Goal: Task Accomplishment & Management: Use online tool/utility

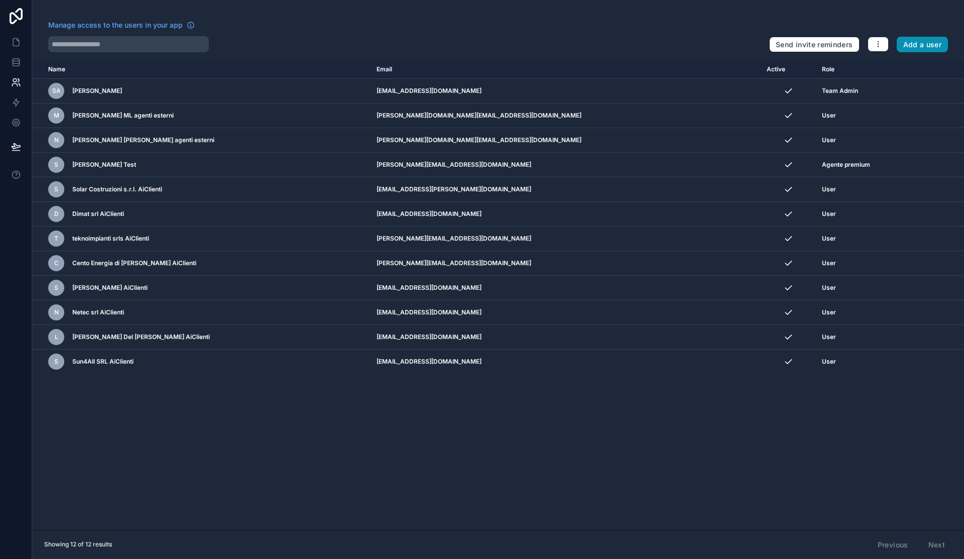
click at [940, 41] on button "Add a user" at bounding box center [923, 45] width 52 height 16
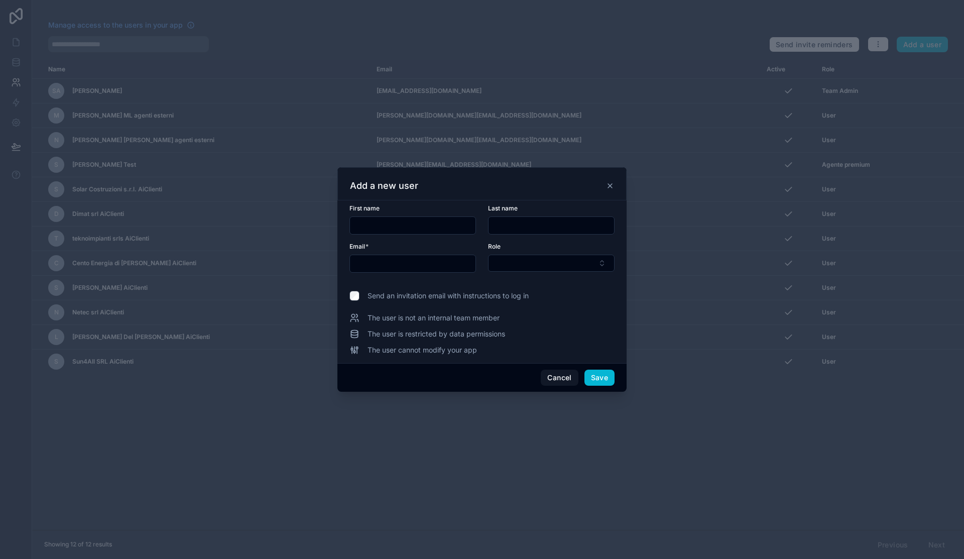
click at [389, 227] on input "text" at bounding box center [413, 225] width 126 height 14
paste input "**********"
type input "**********"
type input "*********"
click at [603, 268] on button "Select Button" at bounding box center [551, 263] width 127 height 17
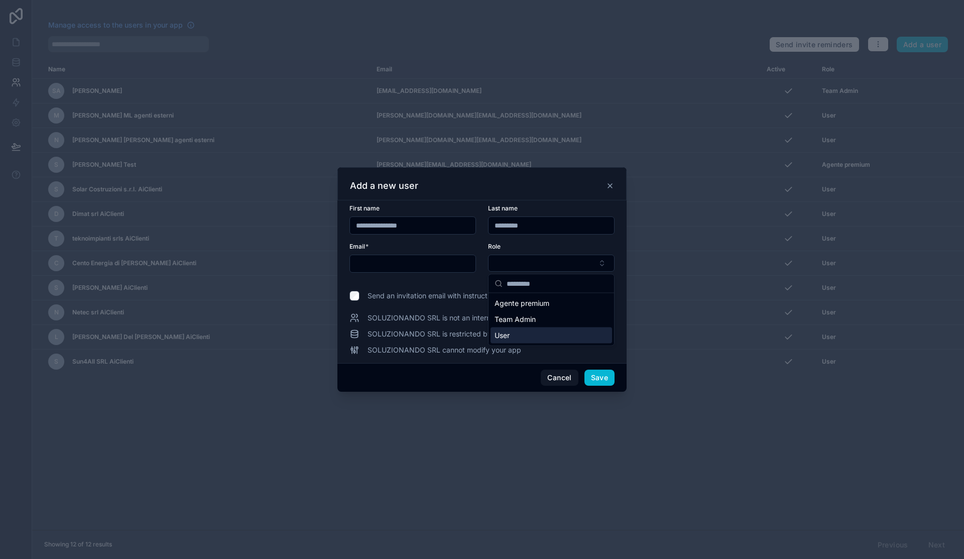
click at [533, 333] on div "User" at bounding box center [552, 335] width 122 height 16
click at [412, 297] on span "Send an invitation email with instructions to log in" at bounding box center [448, 296] width 161 height 10
click at [610, 188] on icon at bounding box center [610, 185] width 8 height 8
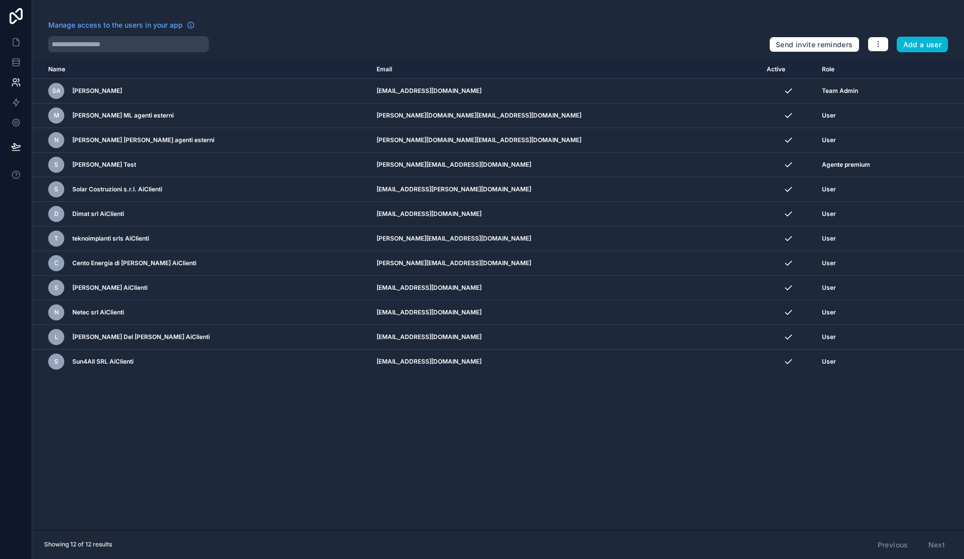
click at [820, 448] on div "Name Email Active Role userTable.email SA Simone AiClienti assistenza@aiclienti…" at bounding box center [498, 294] width 932 height 469
click at [812, 431] on div "Name Email Active Role userTable.email SA Simone AiClienti assistenza@aiclienti…" at bounding box center [498, 294] width 932 height 469
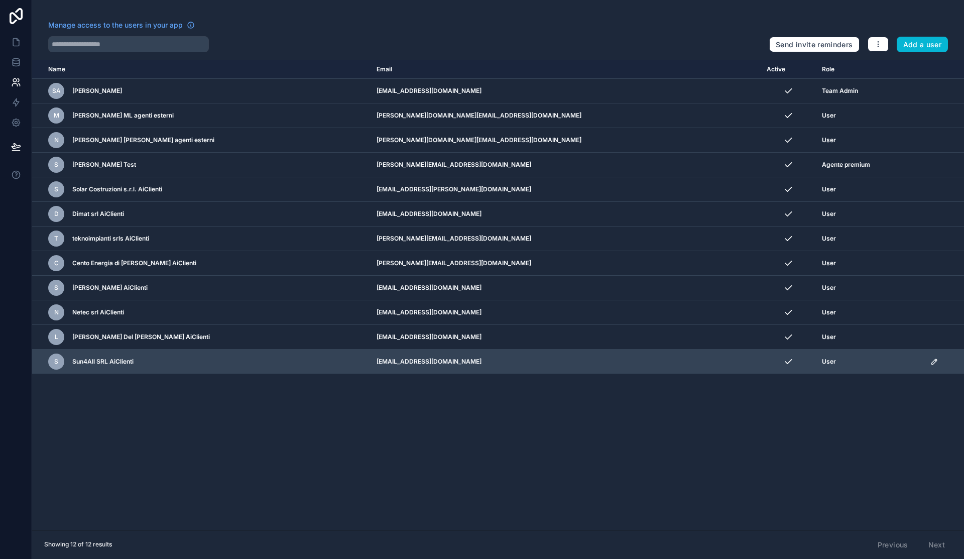
click at [924, 366] on td "scrollable content" at bounding box center [944, 361] width 40 height 25
click at [930, 359] on icon "scrollable content" at bounding box center [934, 361] width 8 height 8
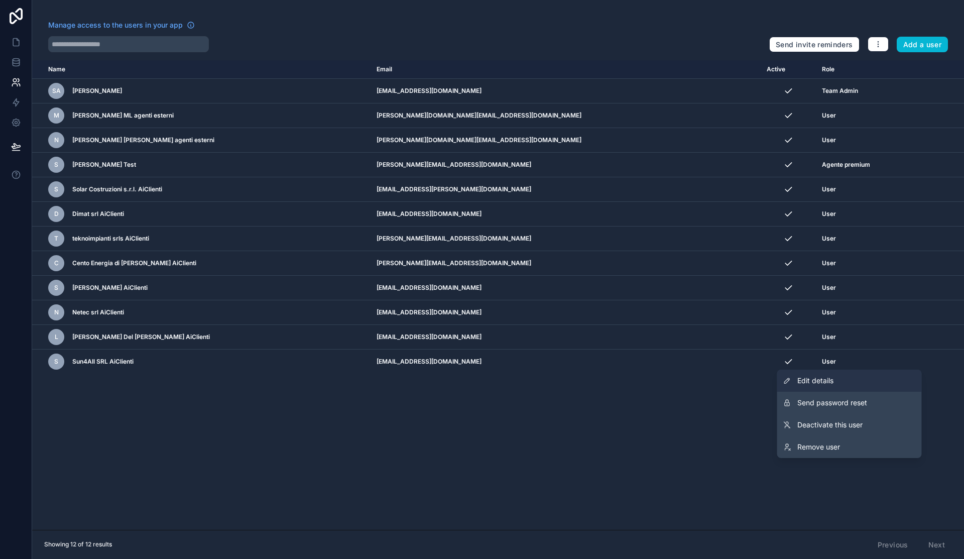
click at [851, 378] on link "Edit details" at bounding box center [849, 381] width 145 height 22
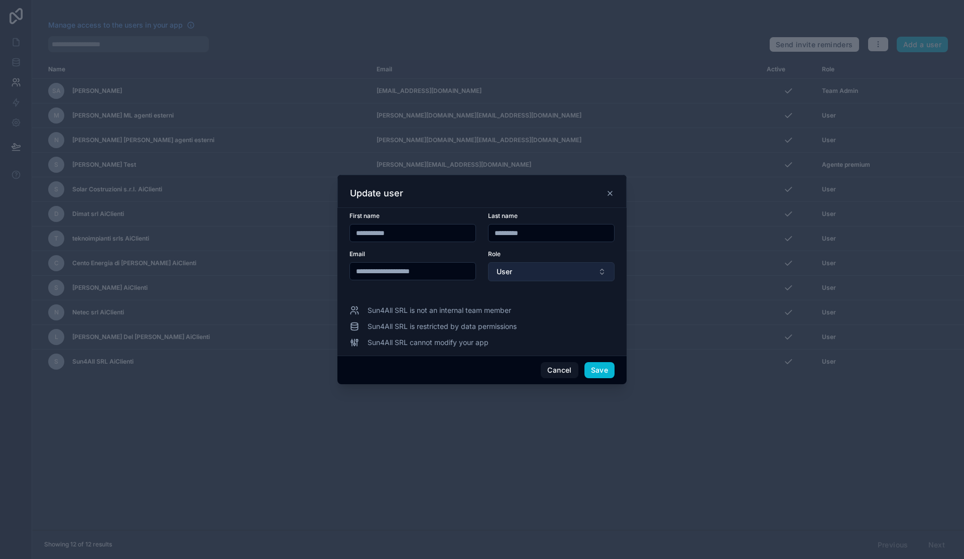
click at [566, 263] on button "User" at bounding box center [551, 271] width 127 height 19
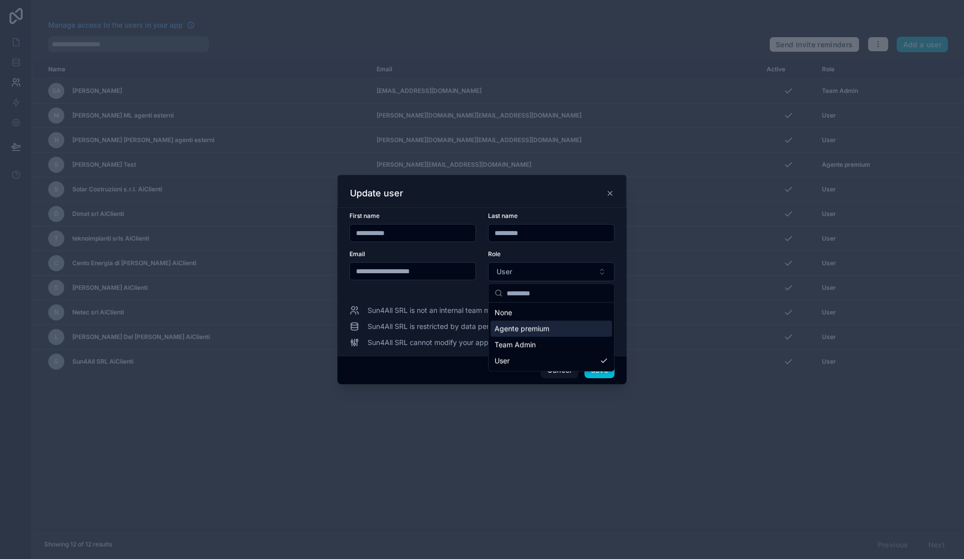
click at [548, 334] on div "Agente premium" at bounding box center [552, 329] width 122 height 16
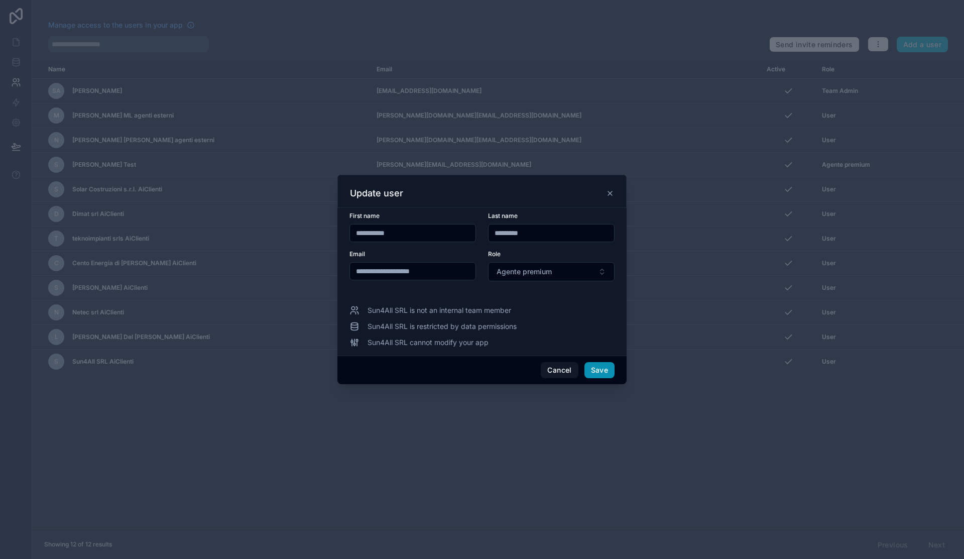
click at [598, 373] on button "Save" at bounding box center [599, 370] width 30 height 16
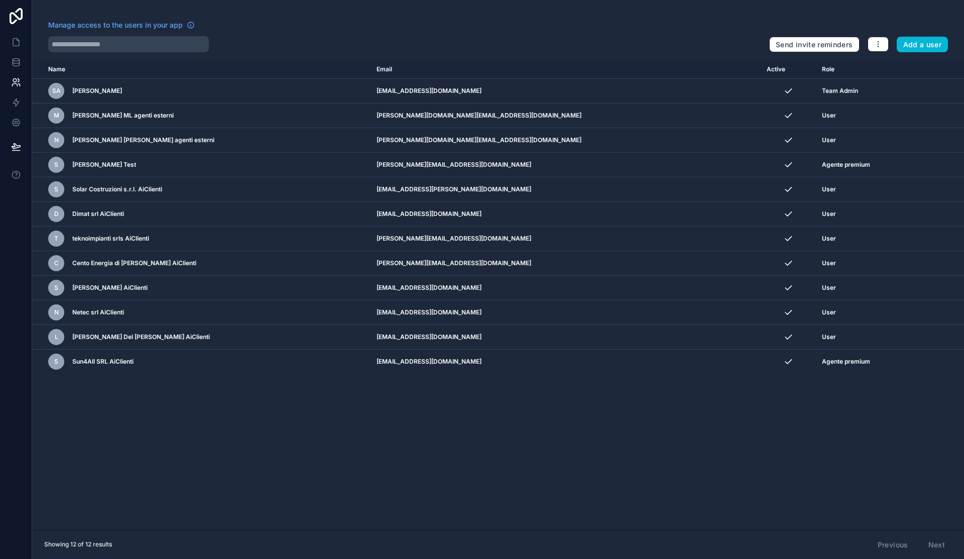
click at [835, 453] on div "Name Email Active Role userTable.email SA Simone AiClienti assistenza@aiclienti…" at bounding box center [498, 294] width 932 height 469
click at [25, 47] on link at bounding box center [16, 42] width 32 height 20
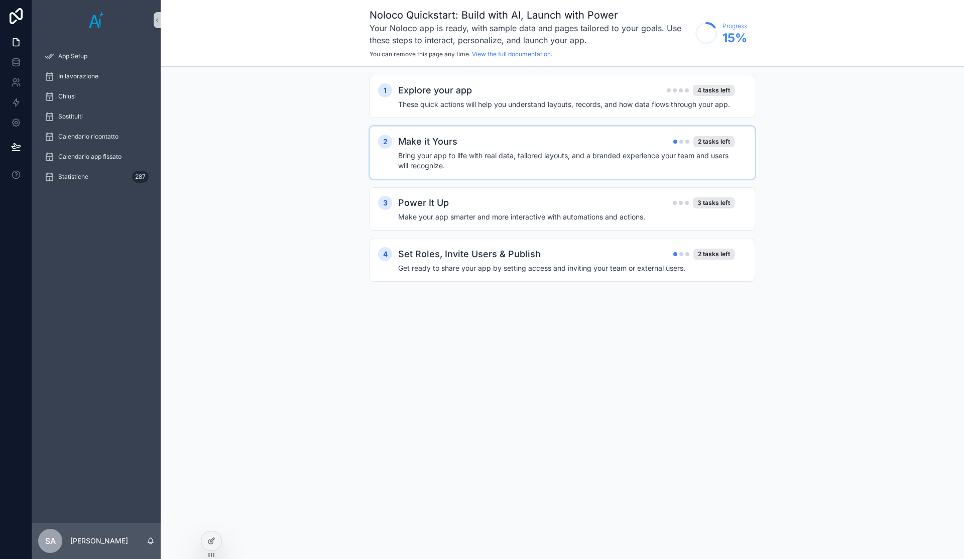
click at [534, 155] on h4 "Bring your app to life with real data, tailored layouts, and a branded experien…" at bounding box center [566, 161] width 336 height 20
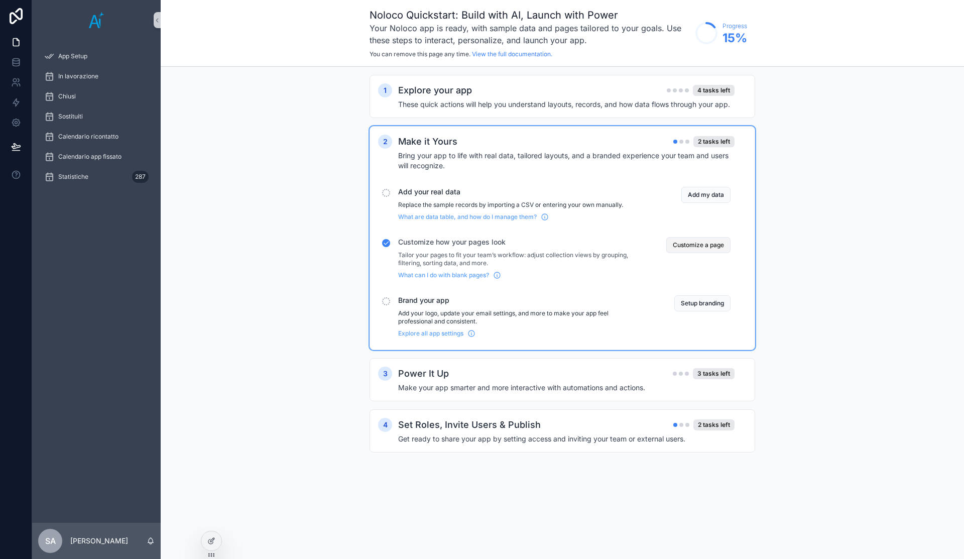
click at [688, 245] on button "Customize a page" at bounding box center [698, 245] width 64 height 16
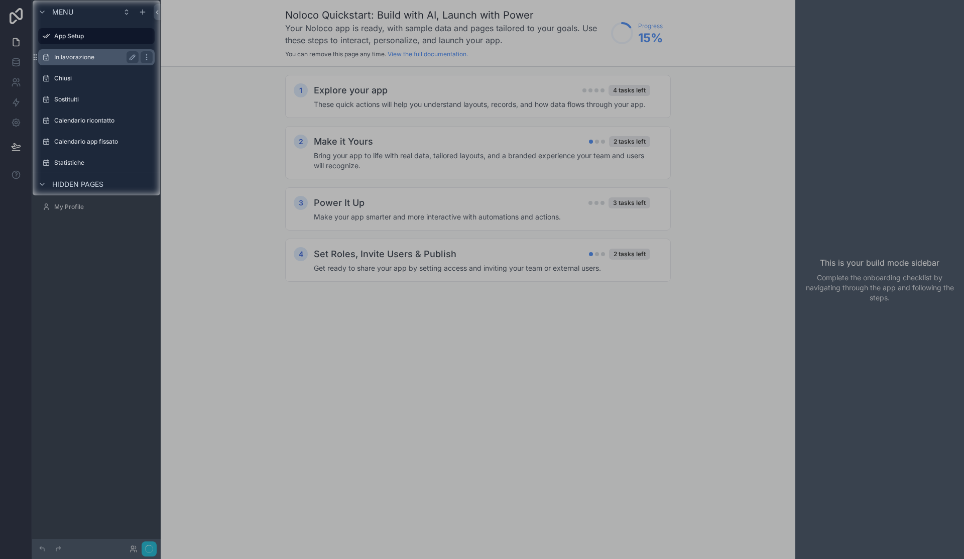
click at [88, 62] on div "In lavorazione" at bounding box center [96, 57] width 84 height 12
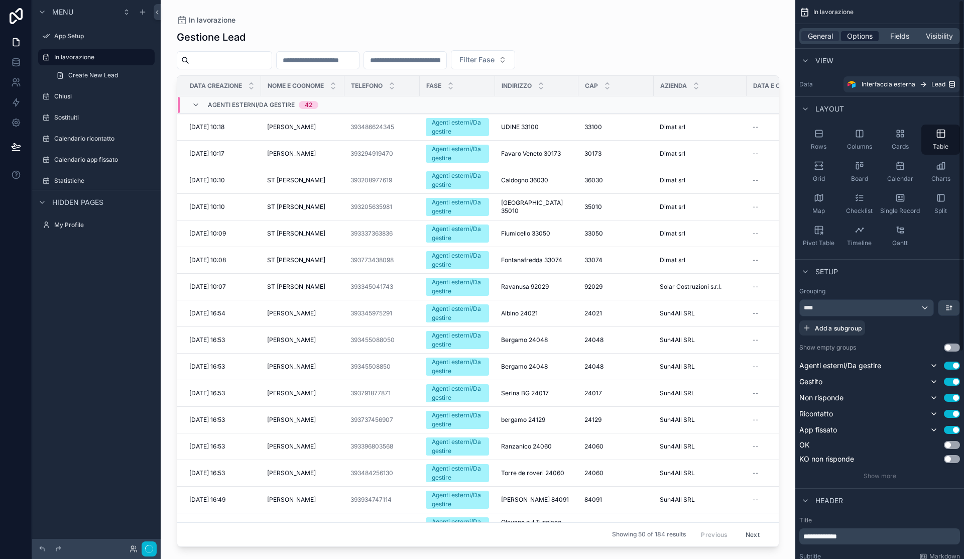
click at [858, 35] on span "Options" at bounding box center [860, 36] width 26 height 10
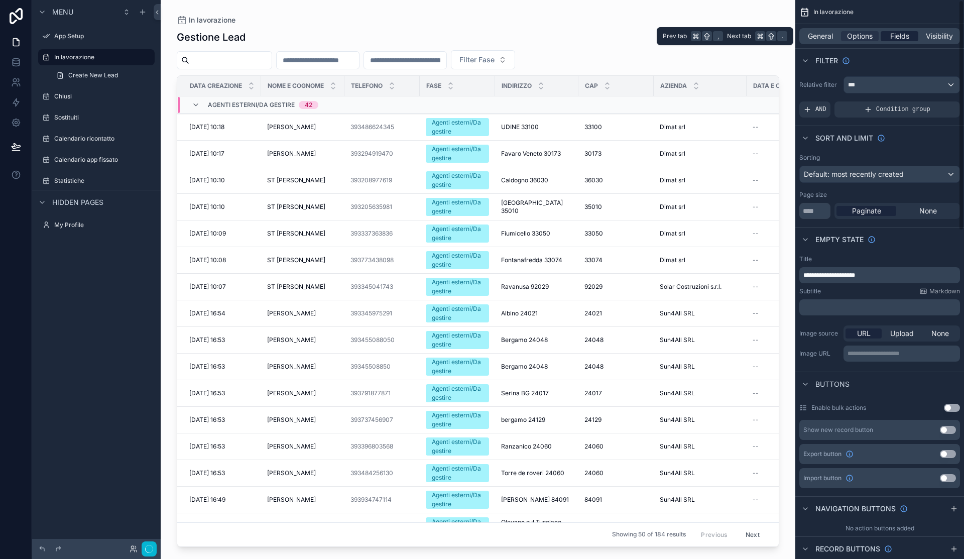
click at [902, 33] on span "Fields" at bounding box center [899, 36] width 19 height 10
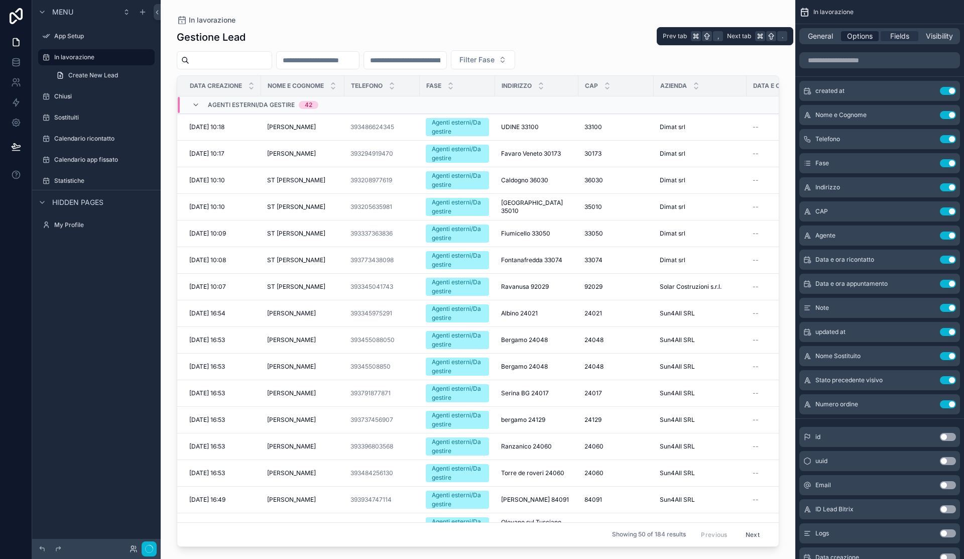
click at [870, 33] on span "Options" at bounding box center [860, 36] width 26 height 10
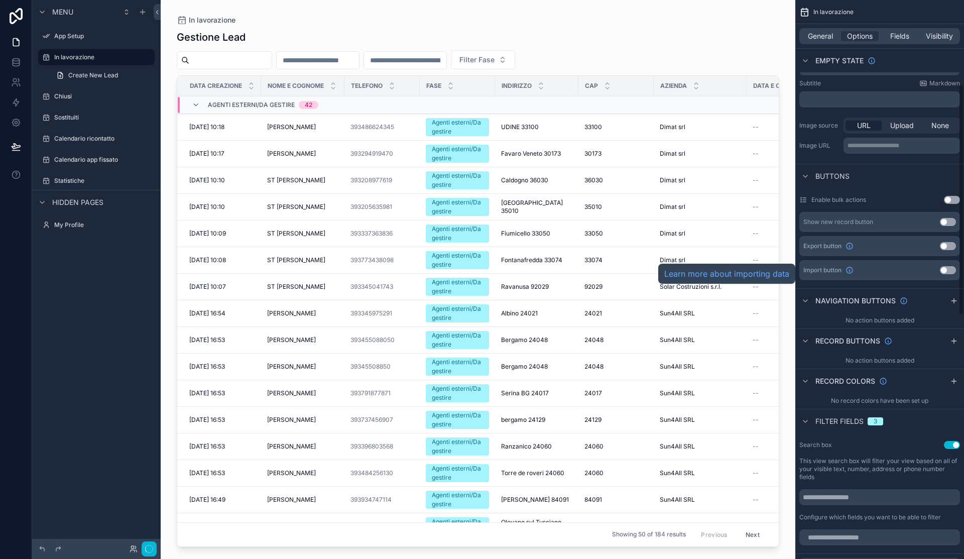
scroll to position [209, 0]
click at [948, 246] on button "Use setting" at bounding box center [948, 245] width 16 height 8
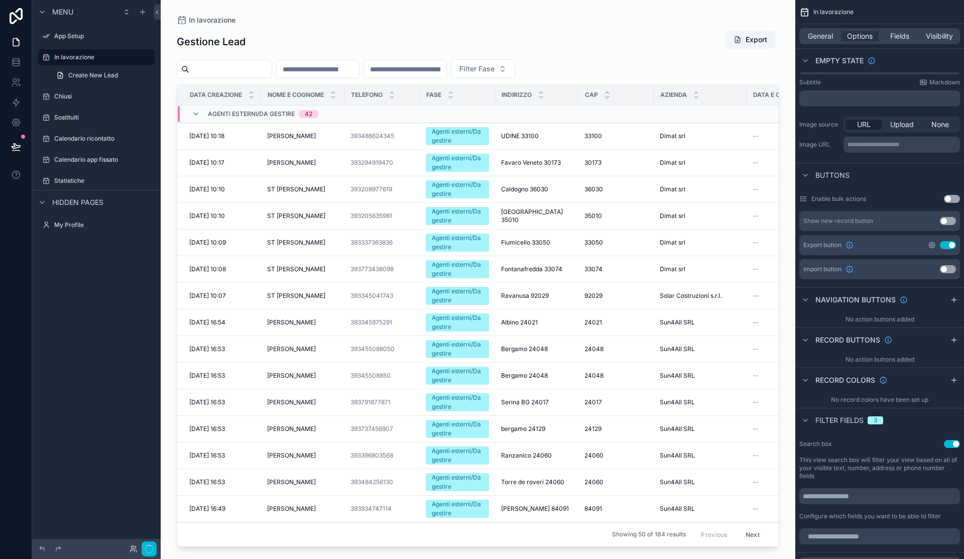
click at [934, 245] on icon "scrollable content" at bounding box center [932, 245] width 6 height 6
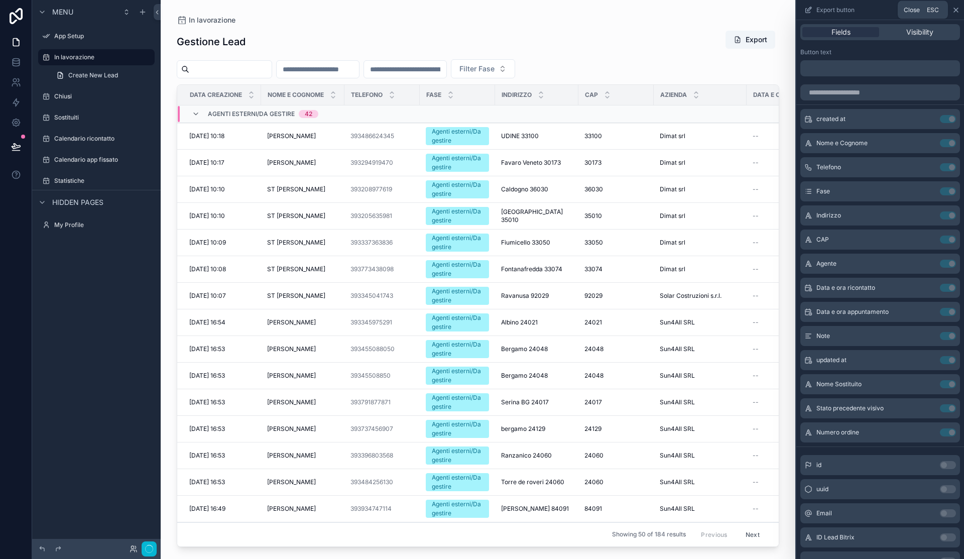
click at [957, 11] on icon at bounding box center [956, 10] width 4 height 4
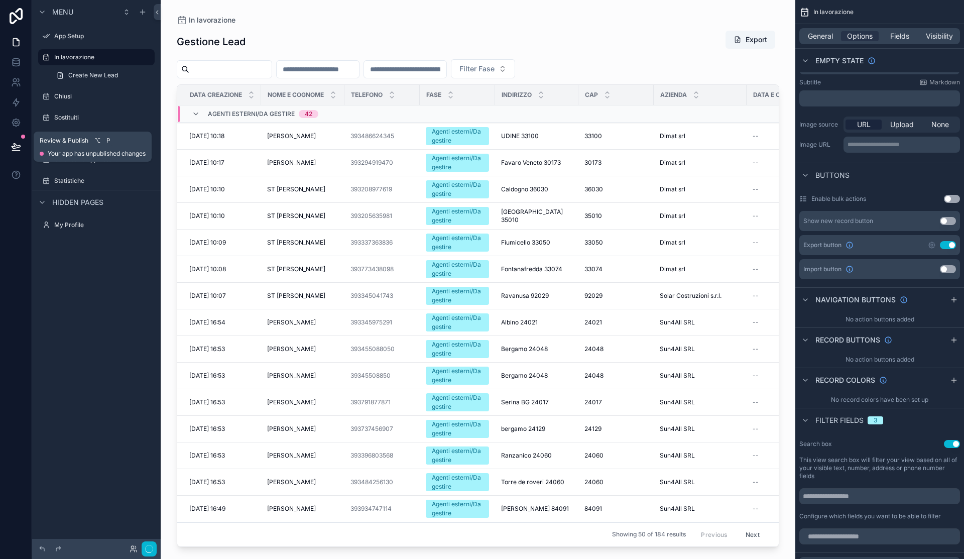
click at [13, 147] on icon at bounding box center [16, 147] width 10 height 10
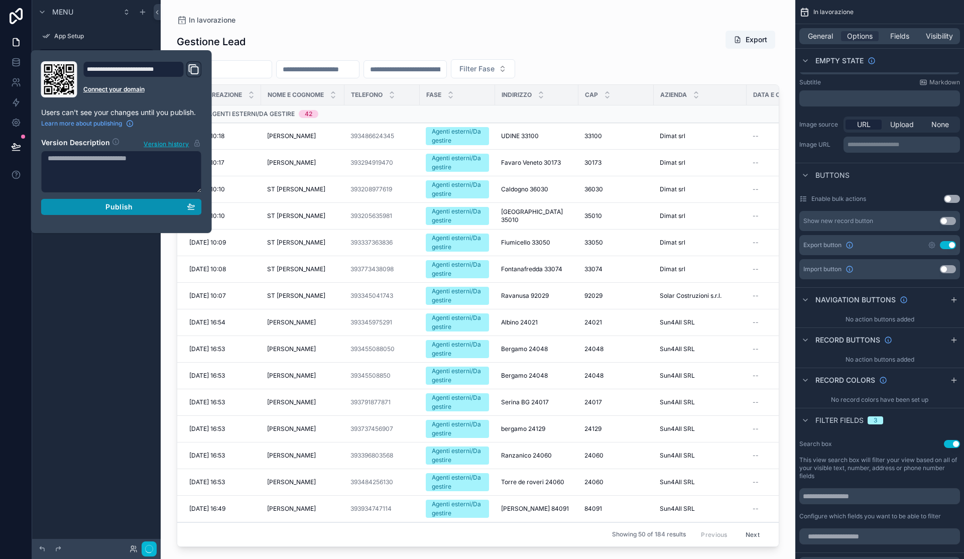
click at [122, 210] on span "Publish" at bounding box center [118, 206] width 27 height 9
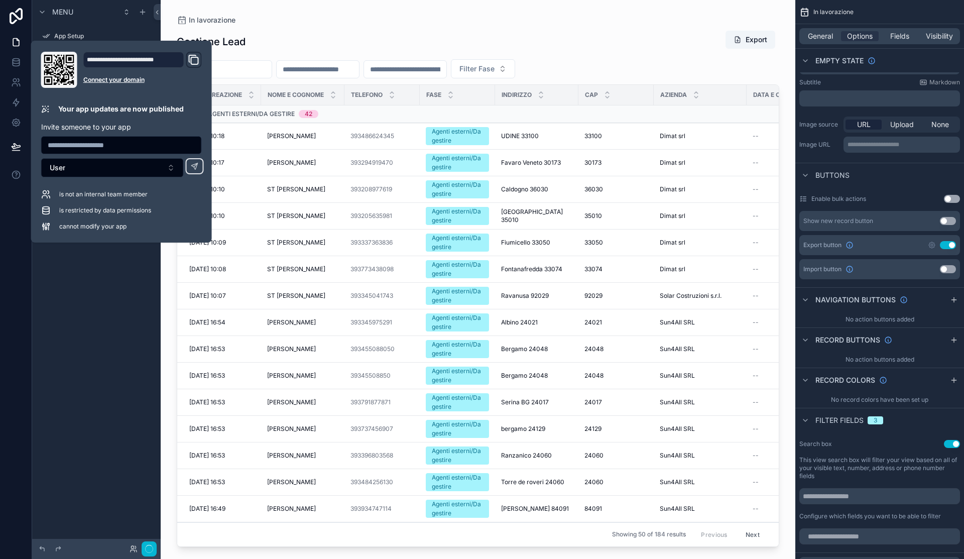
click at [100, 289] on div "Menu App Setup In lavorazione Create New Lead Chiusi Sostituiti Calendario rico…" at bounding box center [96, 273] width 129 height 547
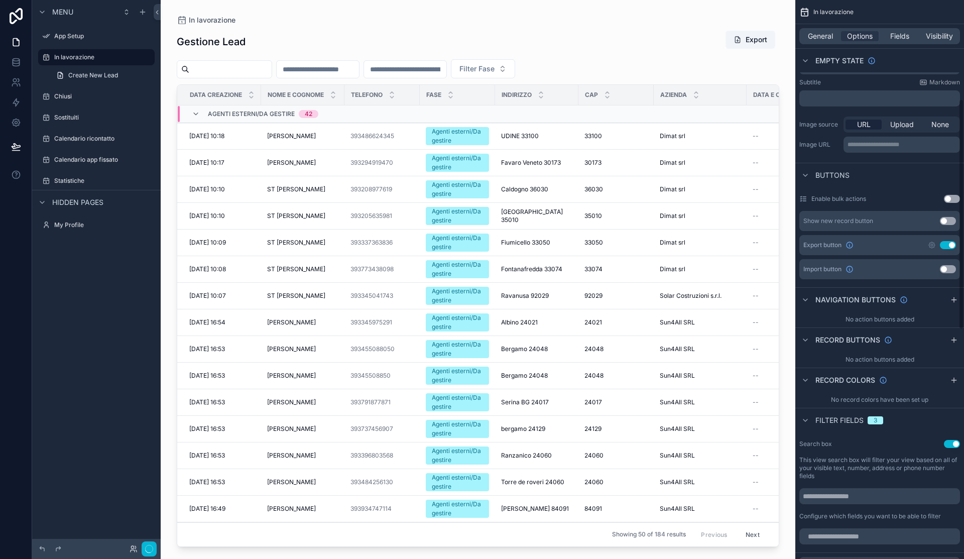
scroll to position [247, 0]
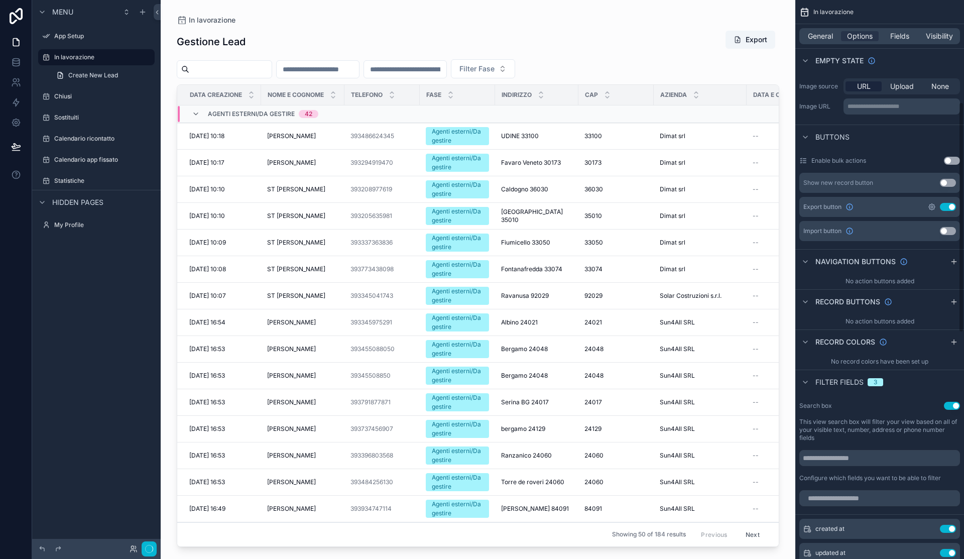
click at [933, 209] on icon "scrollable content" at bounding box center [932, 207] width 6 height 6
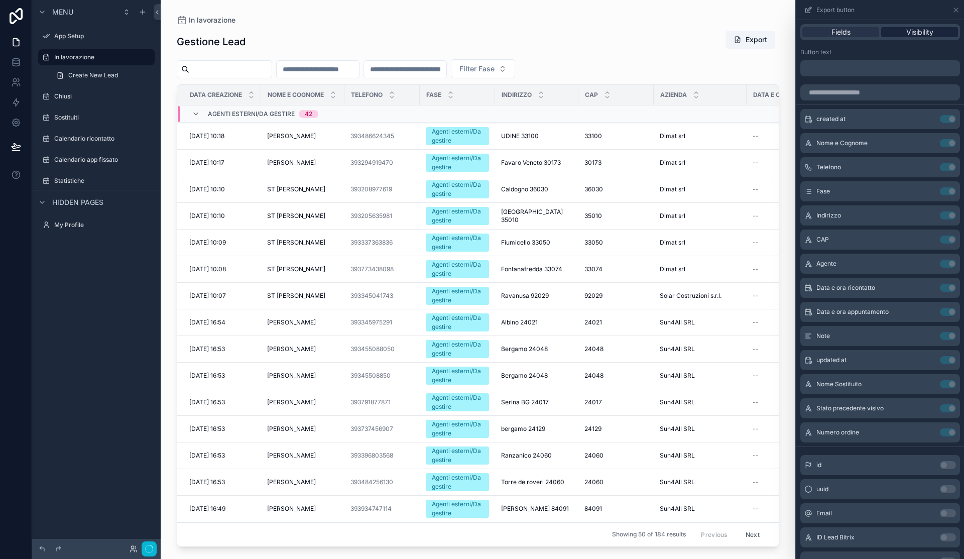
click at [925, 34] on span "Visibility" at bounding box center [919, 32] width 27 height 10
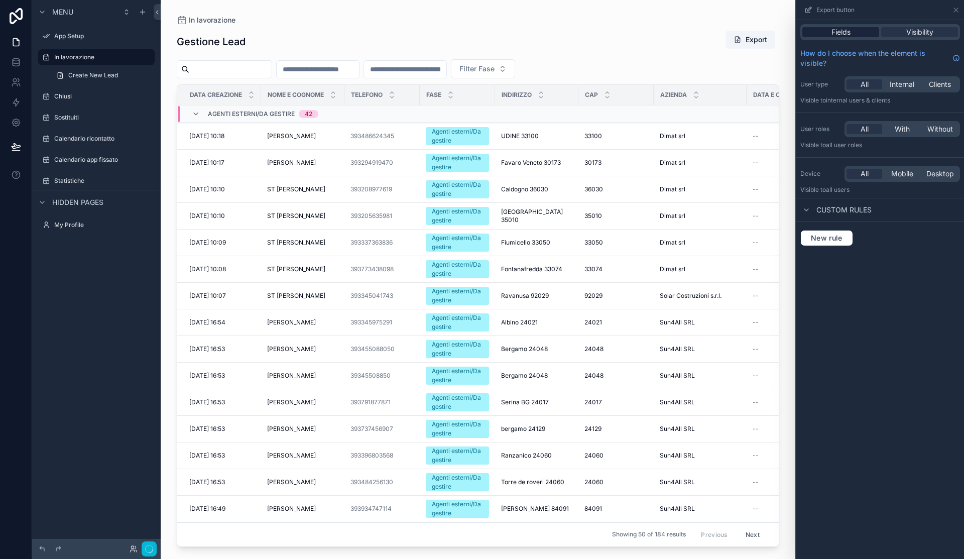
click at [834, 34] on span "Fields" at bounding box center [840, 32] width 19 height 10
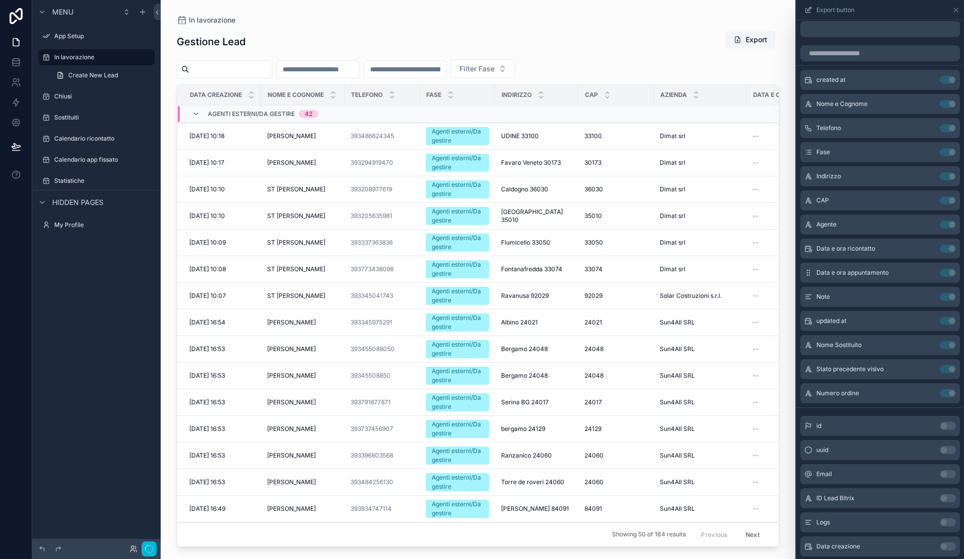
scroll to position [0, 0]
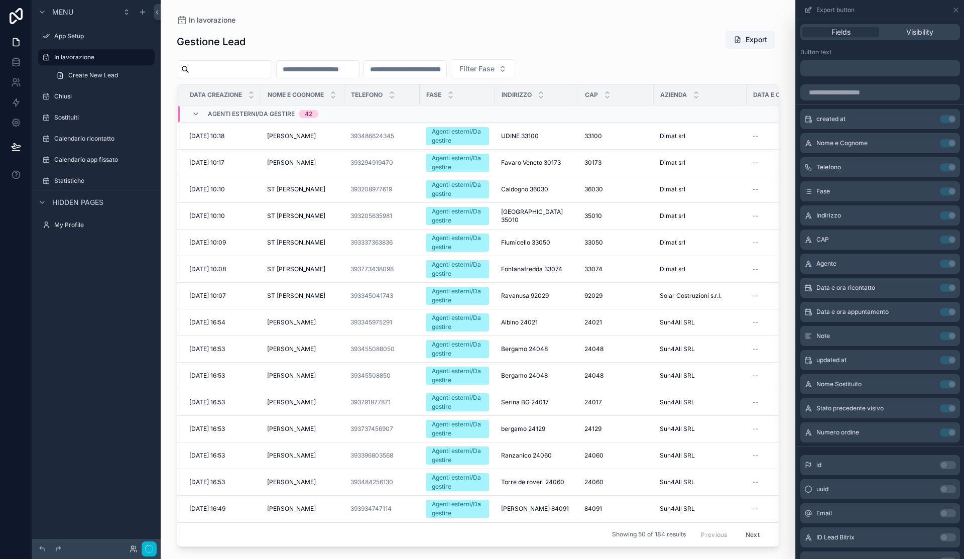
click at [744, 57] on div "scrollable content" at bounding box center [478, 273] width 635 height 547
click at [958, 9] on icon at bounding box center [956, 10] width 8 height 8
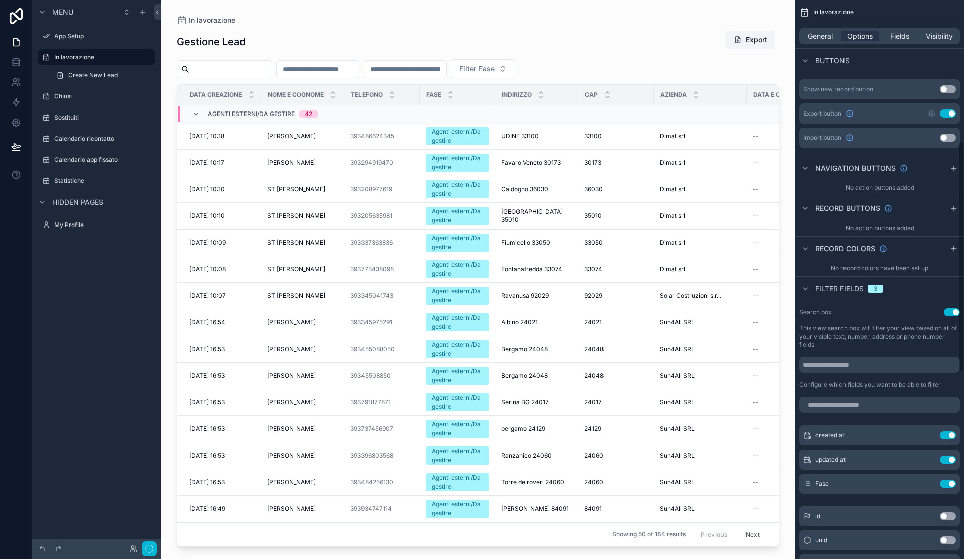
scroll to position [342, 0]
click at [681, 43] on div "Gestione Lead Export" at bounding box center [478, 41] width 602 height 23
click at [15, 148] on icon at bounding box center [16, 146] width 9 height 5
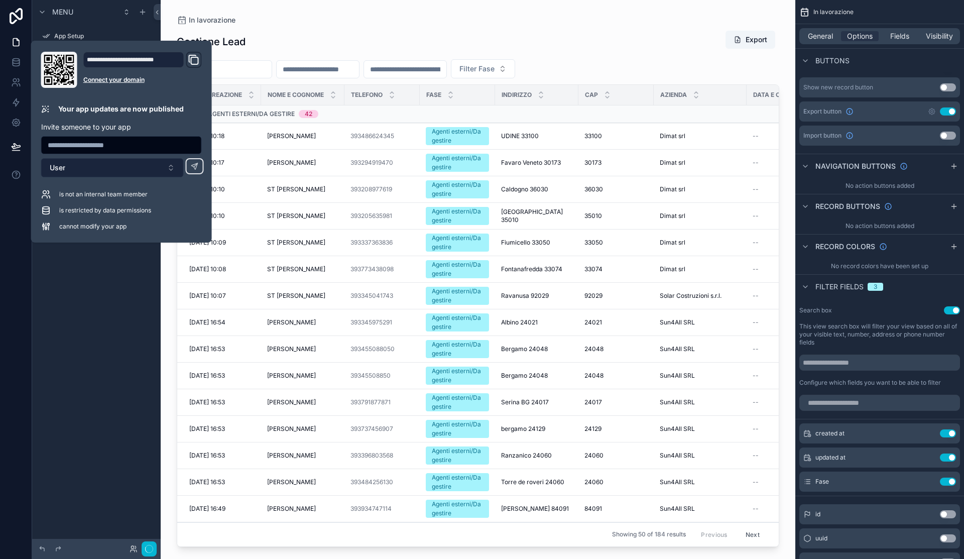
click at [149, 177] on button "User" at bounding box center [112, 167] width 143 height 19
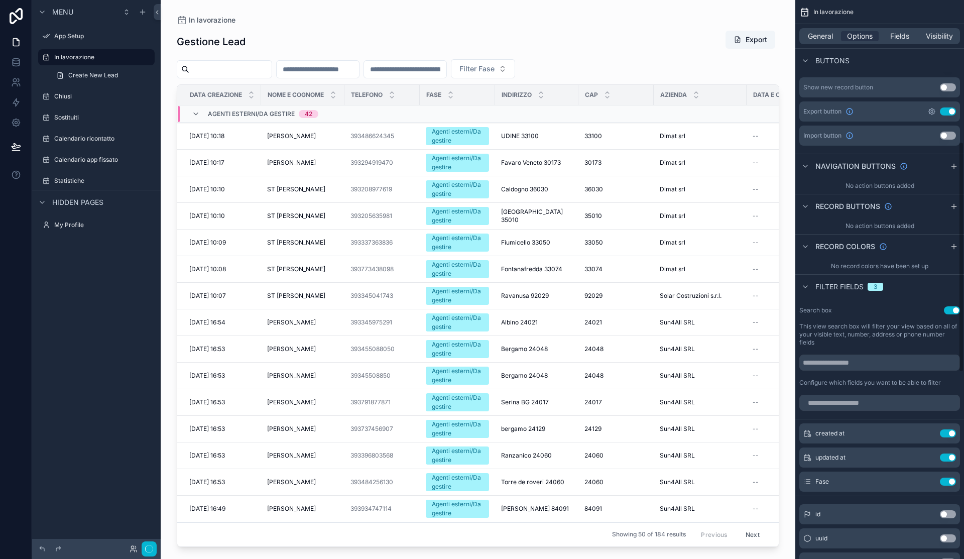
click at [933, 113] on icon "scrollable content" at bounding box center [932, 111] width 8 height 8
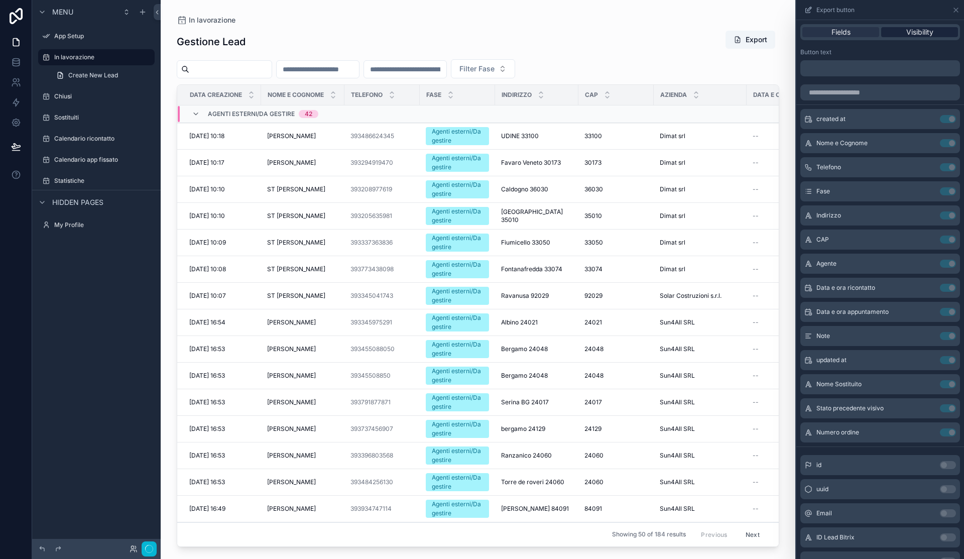
click at [921, 30] on span "Visibility" at bounding box center [919, 32] width 27 height 10
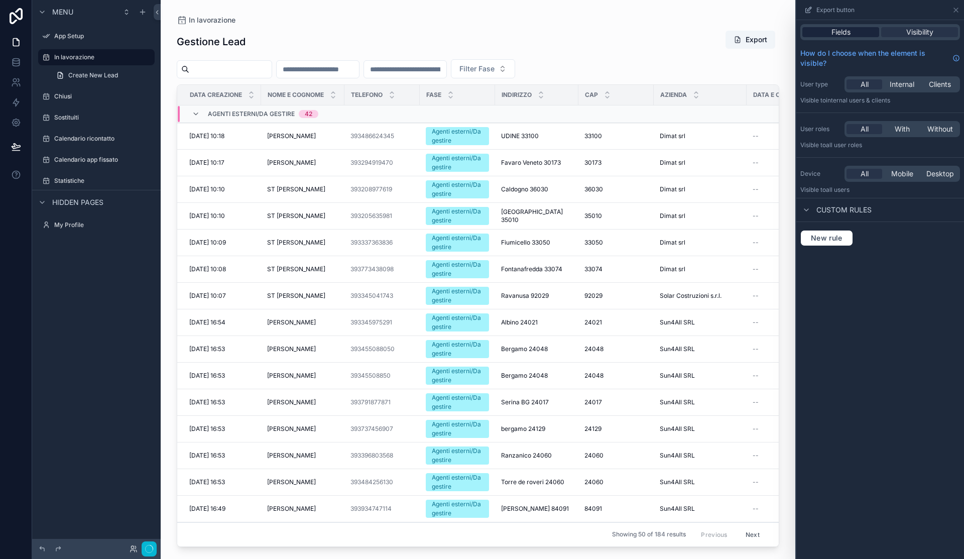
click at [854, 32] on div "Fields" at bounding box center [840, 32] width 77 height 10
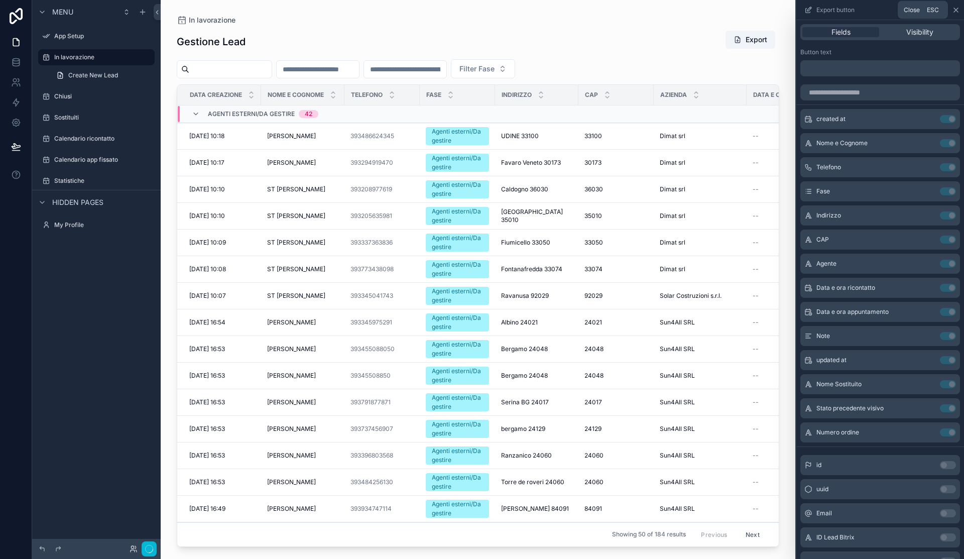
click at [953, 12] on icon at bounding box center [956, 10] width 8 height 8
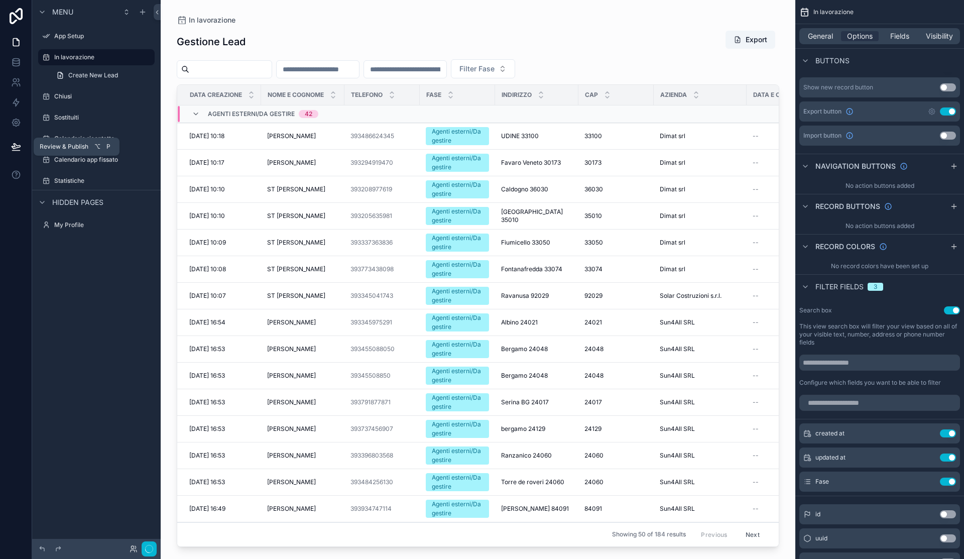
click at [16, 147] on icon at bounding box center [16, 147] width 10 height 10
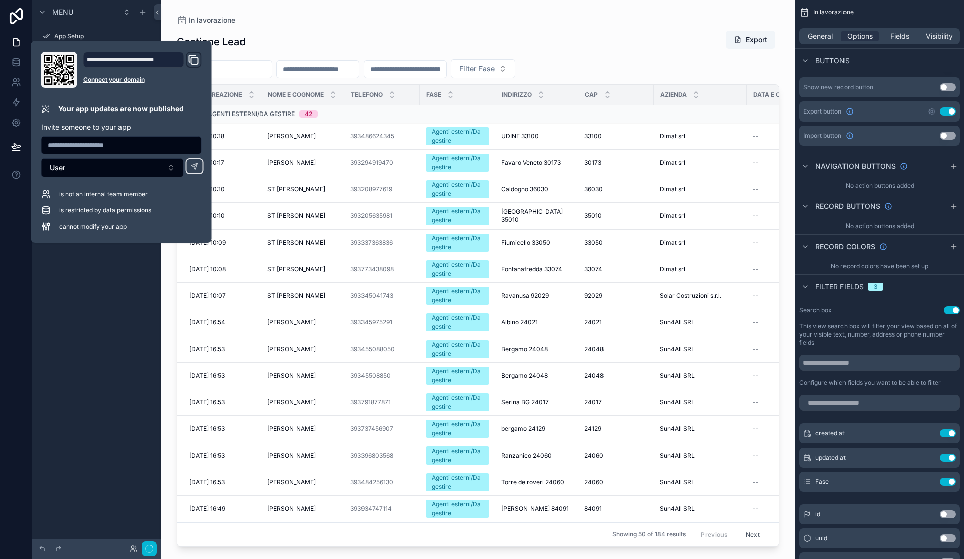
click at [104, 178] on div "**********" at bounding box center [121, 142] width 169 height 180
click at [112, 169] on button "User" at bounding box center [112, 167] width 143 height 19
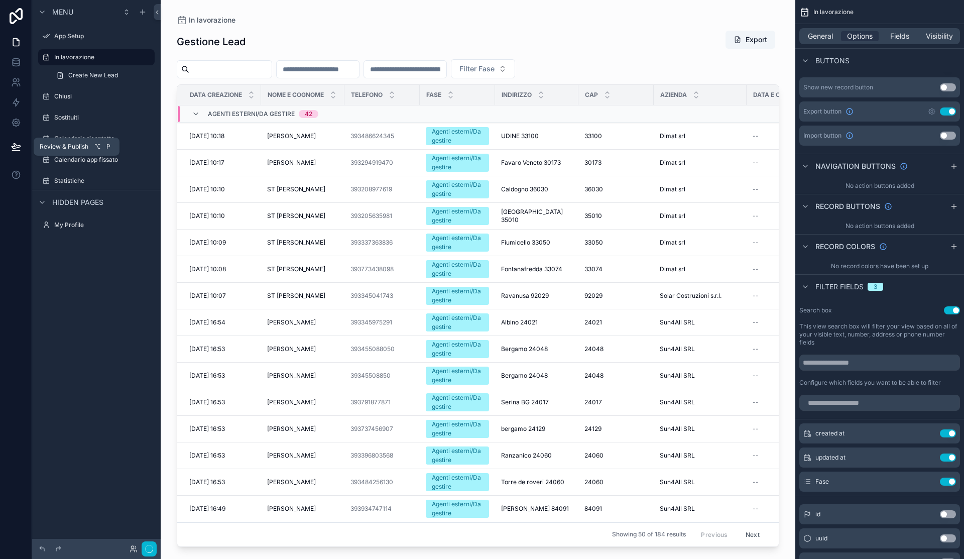
click at [16, 154] on button at bounding box center [16, 147] width 22 height 28
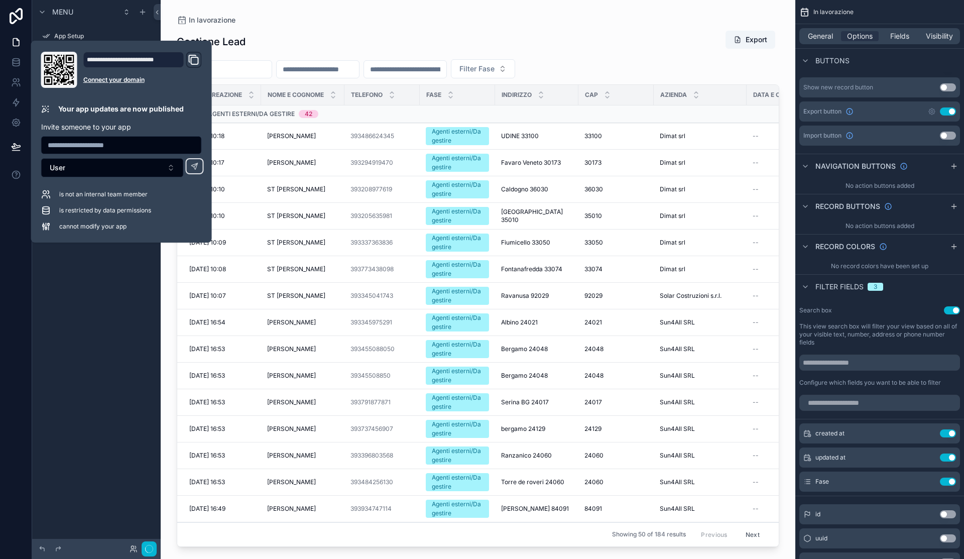
click at [405, 51] on div "Gestione Lead Export" at bounding box center [478, 41] width 602 height 23
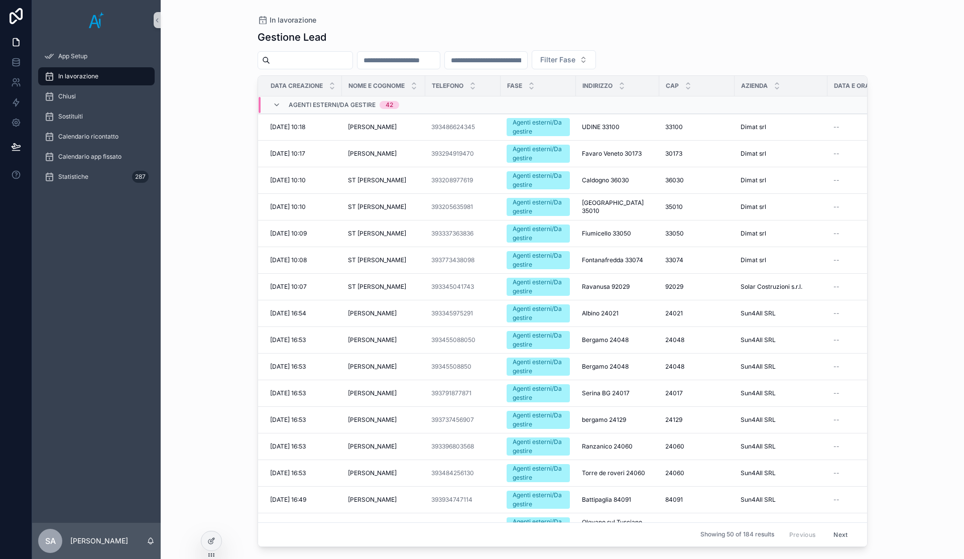
click at [954, 83] on div "In lavorazione Gestione Lead Filter Fase Data creazione Nome e Cognome Telefono…" at bounding box center [562, 279] width 803 height 559
click at [901, 101] on div "In lavorazione Gestione Lead Filter Fase Data creazione Nome e Cognome Telefono…" at bounding box center [562, 279] width 803 height 559
click at [871, 131] on div "In lavorazione Gestione Lead Filter Fase Data creazione Nome e Cognome Telefono…" at bounding box center [562, 273] width 642 height 547
click at [131, 75] on div "In lavorazione" at bounding box center [96, 76] width 104 height 16
click at [96, 78] on span "In lavorazione" at bounding box center [78, 76] width 40 height 8
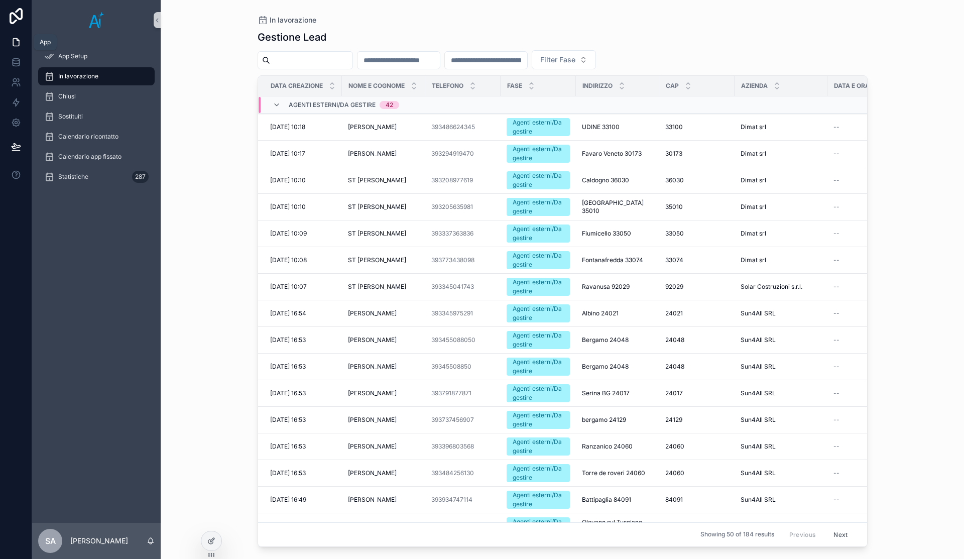
click at [22, 44] on link at bounding box center [16, 42] width 32 height 20
click at [77, 57] on span "App Setup" at bounding box center [72, 56] width 29 height 8
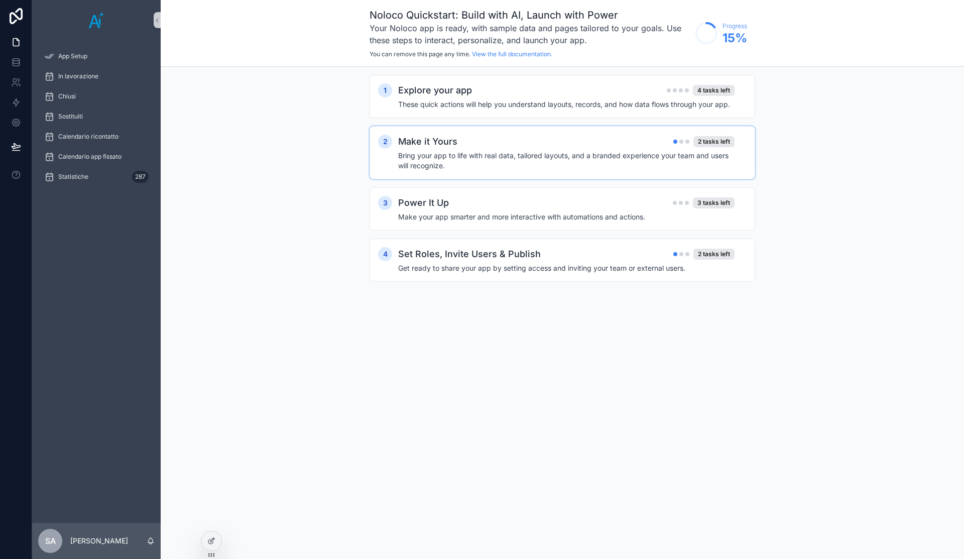
drag, startPoint x: 672, startPoint y: 154, endPoint x: 677, endPoint y: 152, distance: 5.2
click at [674, 153] on h4 "Bring your app to life with real data, tailored layouts, and a branded experien…" at bounding box center [566, 161] width 336 height 20
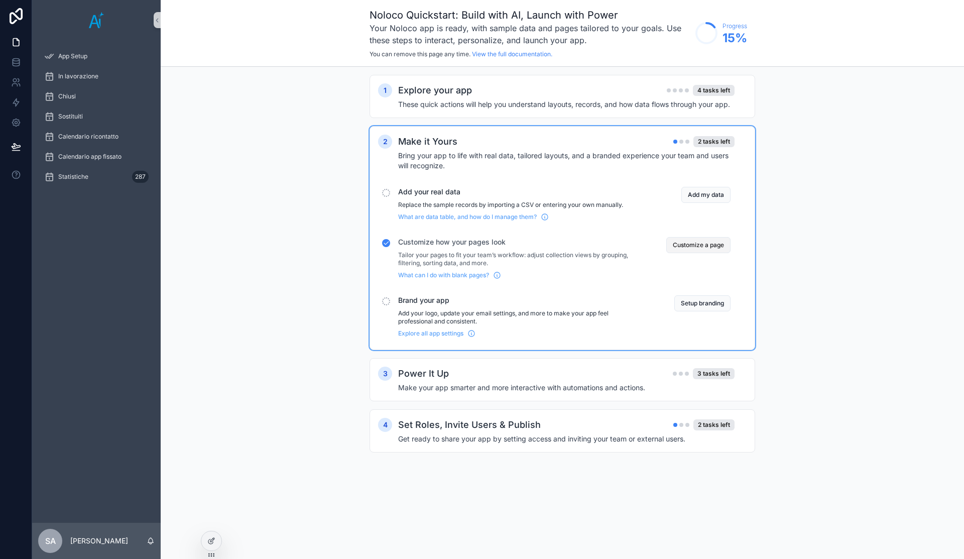
click at [696, 251] on button "Customize a page" at bounding box center [698, 245] width 64 height 16
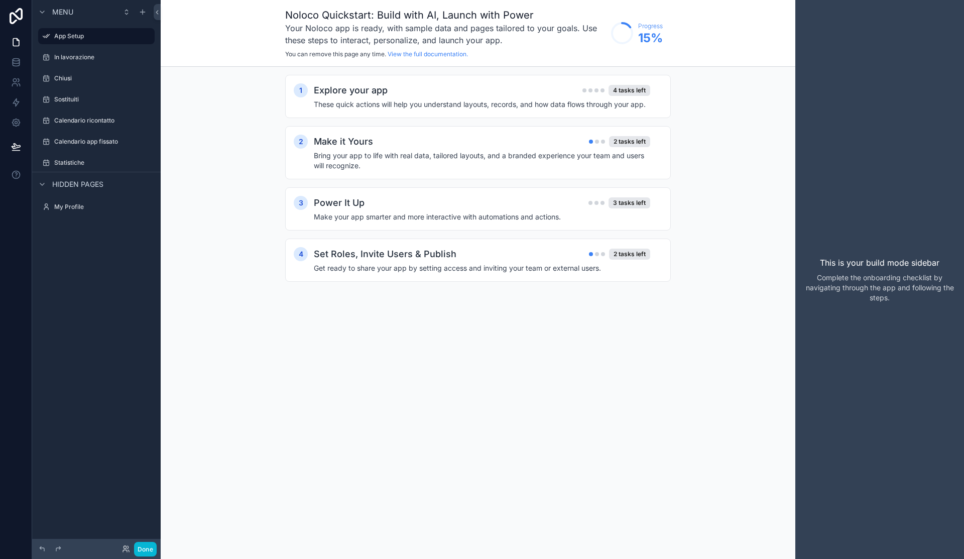
click at [741, 212] on div "1 Explore your app 4 tasks left These quick actions will help you understand la…" at bounding box center [478, 188] width 635 height 243
click at [445, 135] on div "Make it Yours 2 tasks left" at bounding box center [482, 142] width 336 height 14
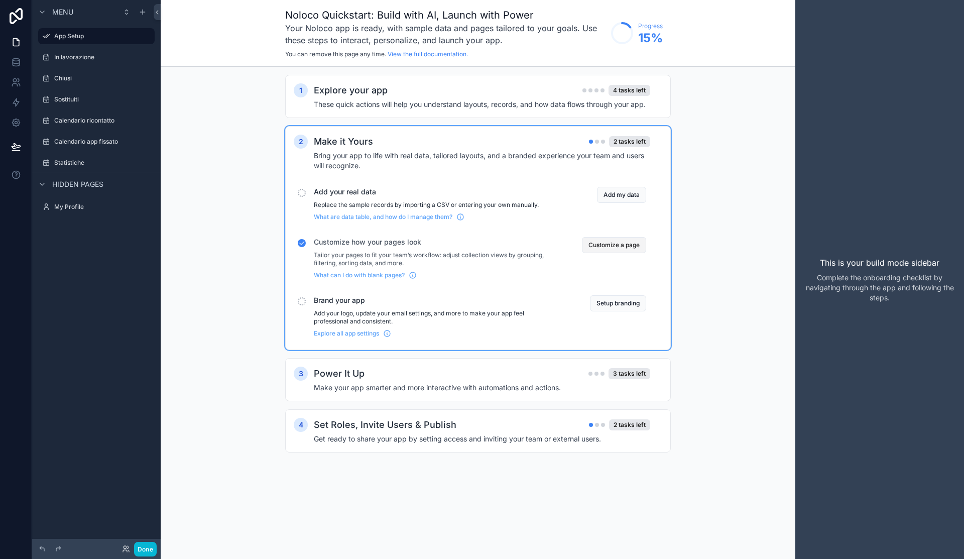
click at [621, 248] on button "Customize a page" at bounding box center [614, 245] width 64 height 16
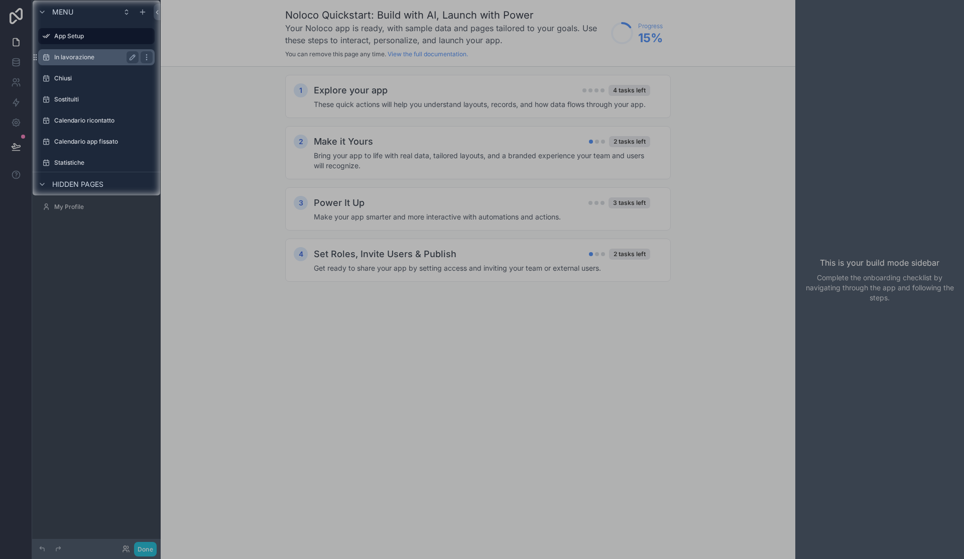
click at [93, 55] on label "In lavorazione" at bounding box center [94, 57] width 80 height 8
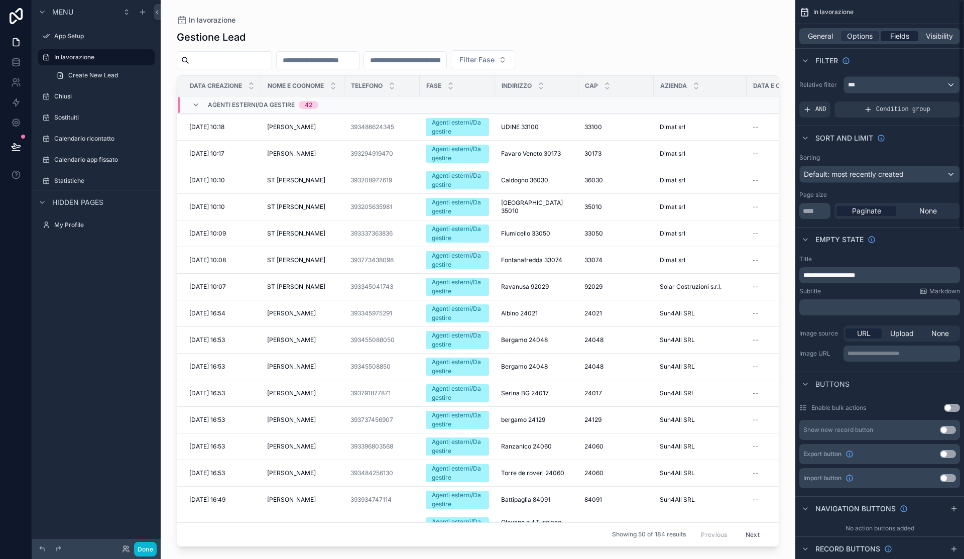
click at [897, 36] on span "Fields" at bounding box center [899, 36] width 19 height 10
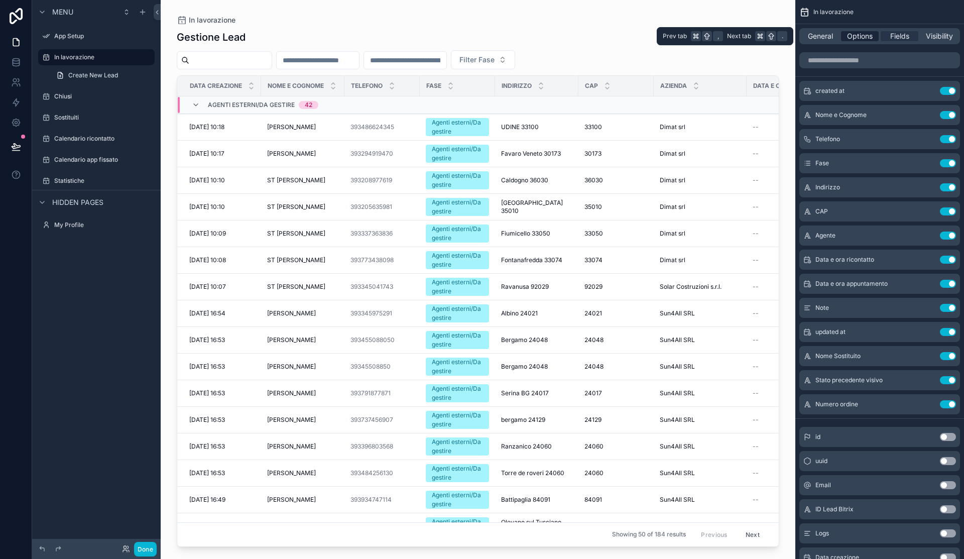
click at [862, 32] on span "Options" at bounding box center [860, 36] width 26 height 10
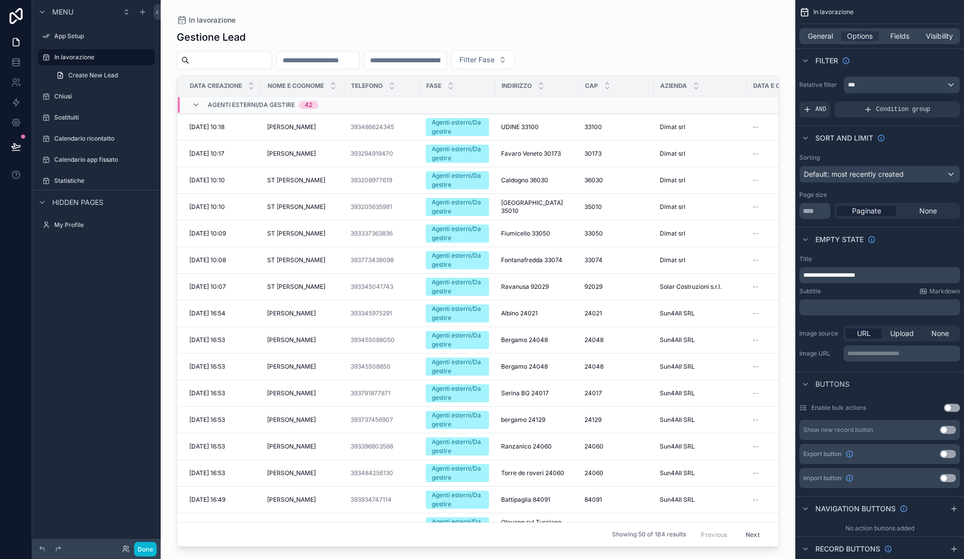
click at [906, 250] on div "Empty state" at bounding box center [879, 239] width 169 height 24
click at [626, 29] on div "scrollable content" at bounding box center [478, 273] width 635 height 547
click at [924, 142] on div "Sort And Limit" at bounding box center [879, 138] width 169 height 24
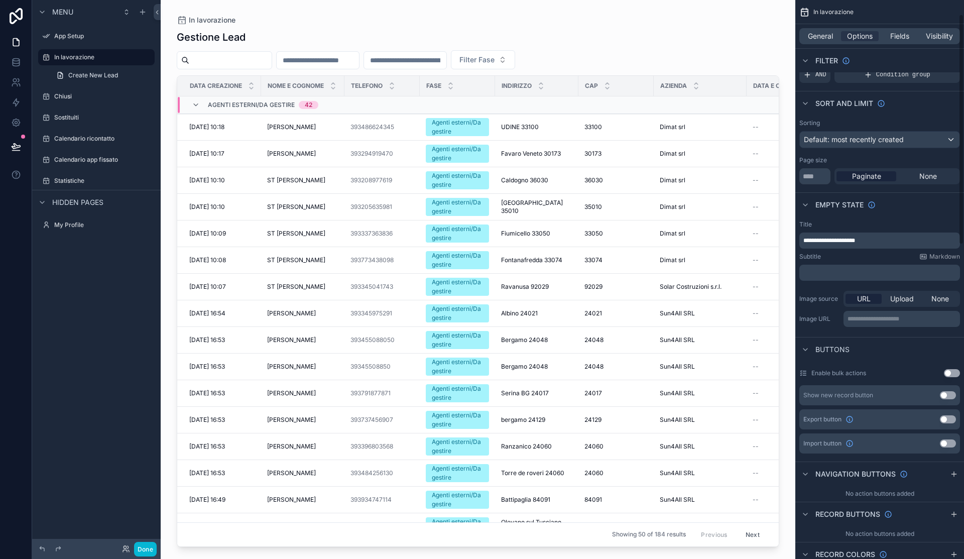
scroll to position [33, 0]
click at [818, 39] on span "General" at bounding box center [820, 36] width 25 height 10
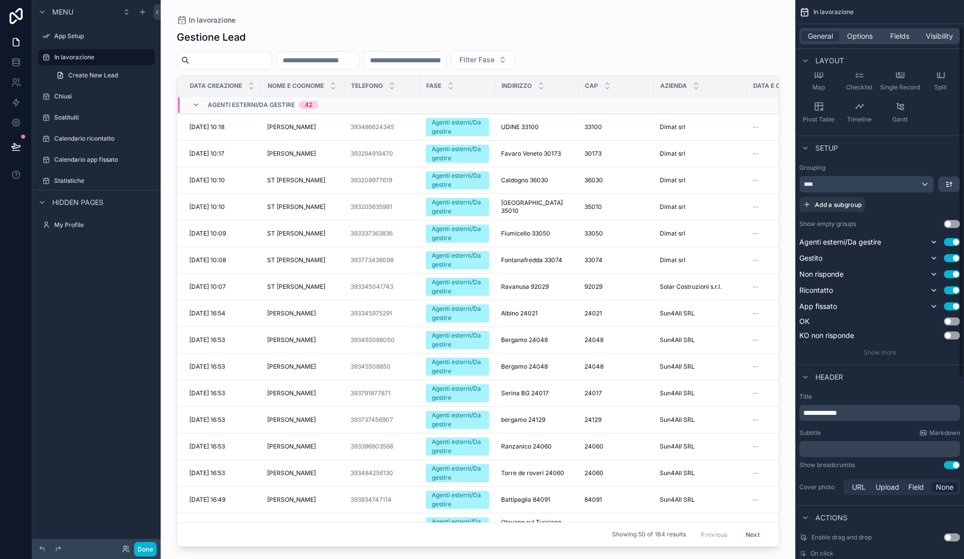
scroll to position [0, 0]
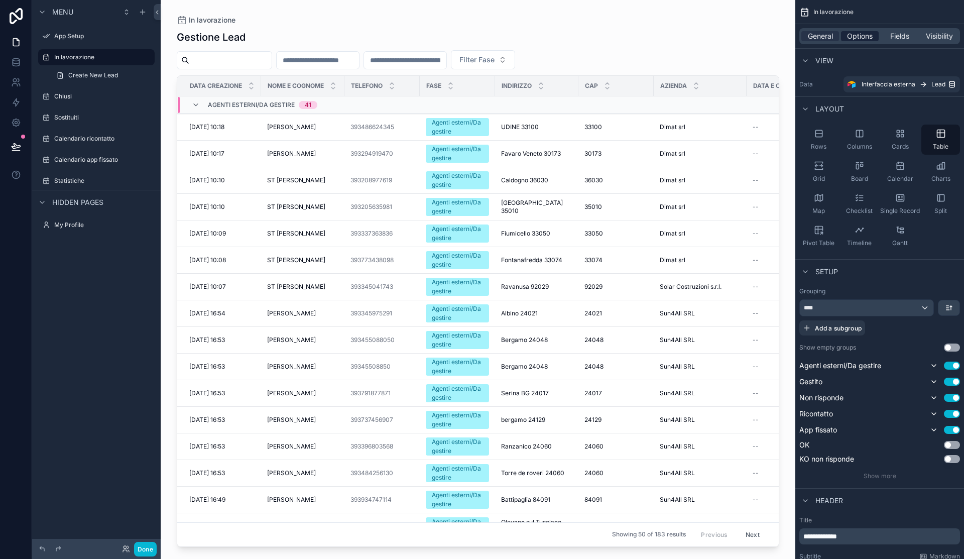
click at [852, 41] on span "Options" at bounding box center [860, 36] width 26 height 10
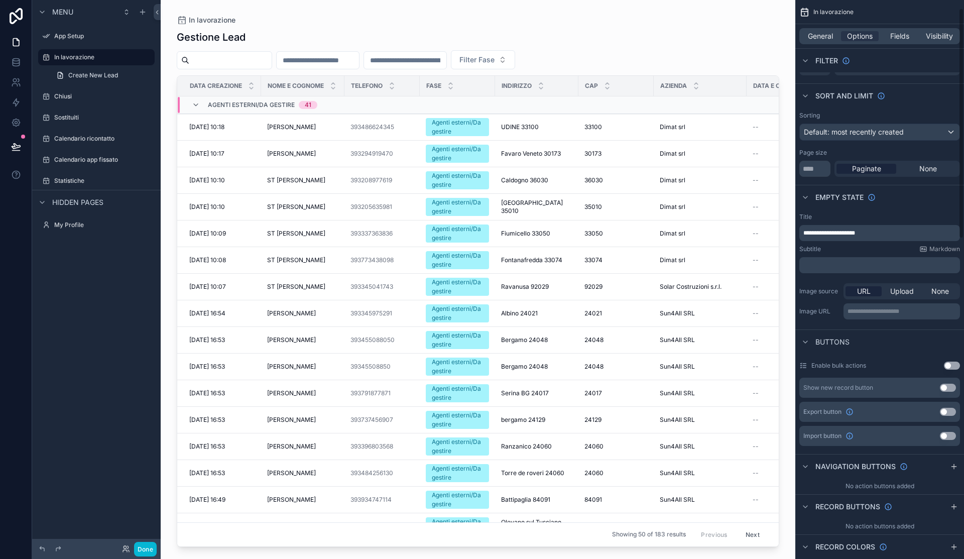
scroll to position [50, 0]
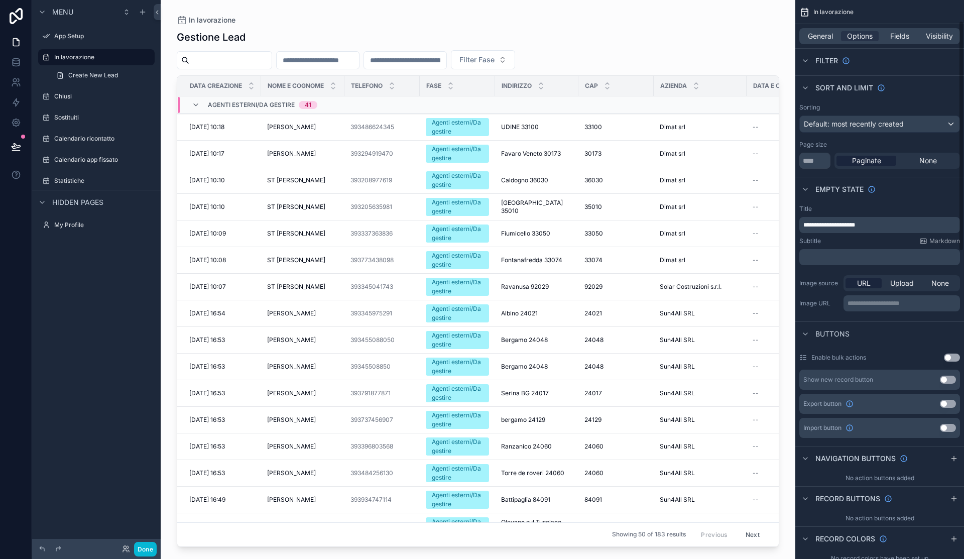
click at [952, 402] on button "Use setting" at bounding box center [948, 404] width 16 height 8
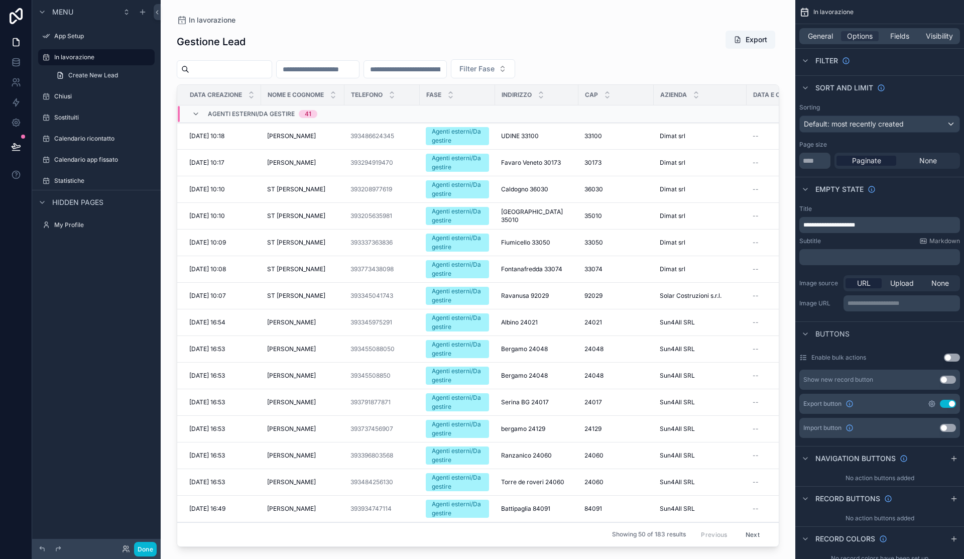
click at [935, 403] on icon "scrollable content" at bounding box center [932, 404] width 8 height 8
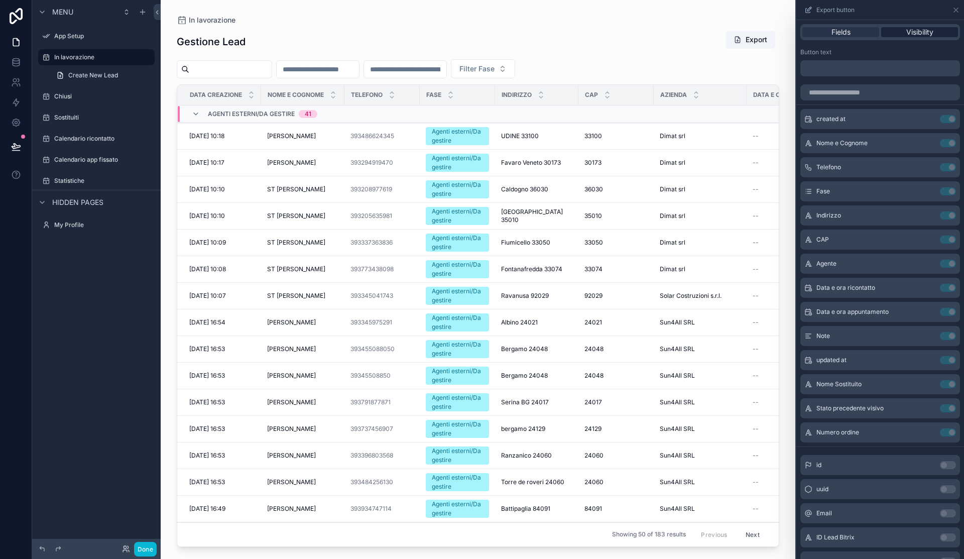
click at [920, 36] on span "Visibility" at bounding box center [919, 32] width 27 height 10
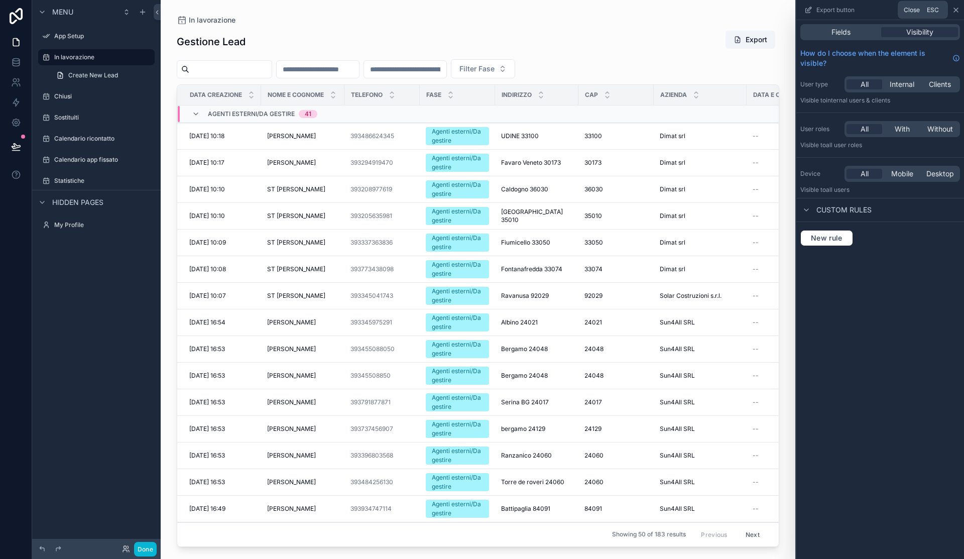
click at [956, 12] on icon at bounding box center [956, 10] width 8 height 8
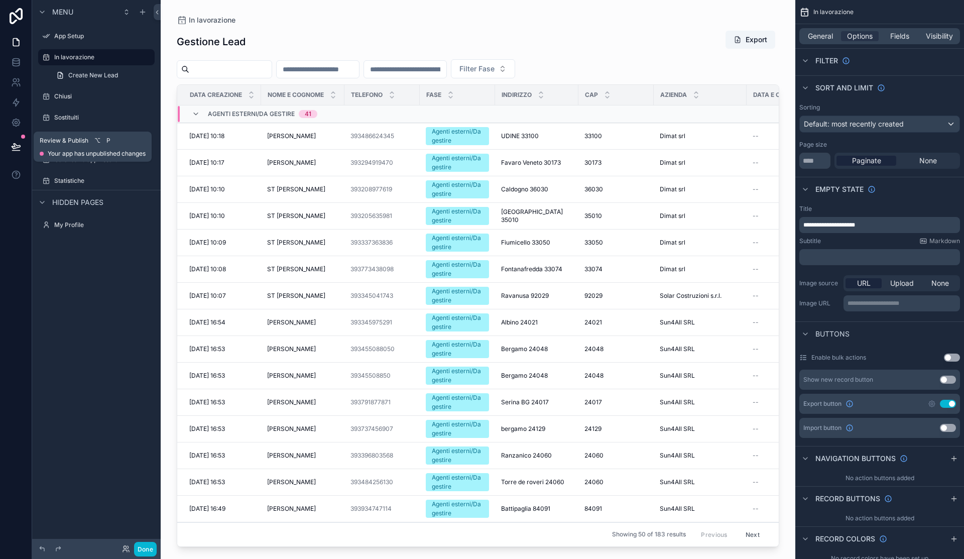
click at [13, 144] on icon at bounding box center [16, 146] width 9 height 5
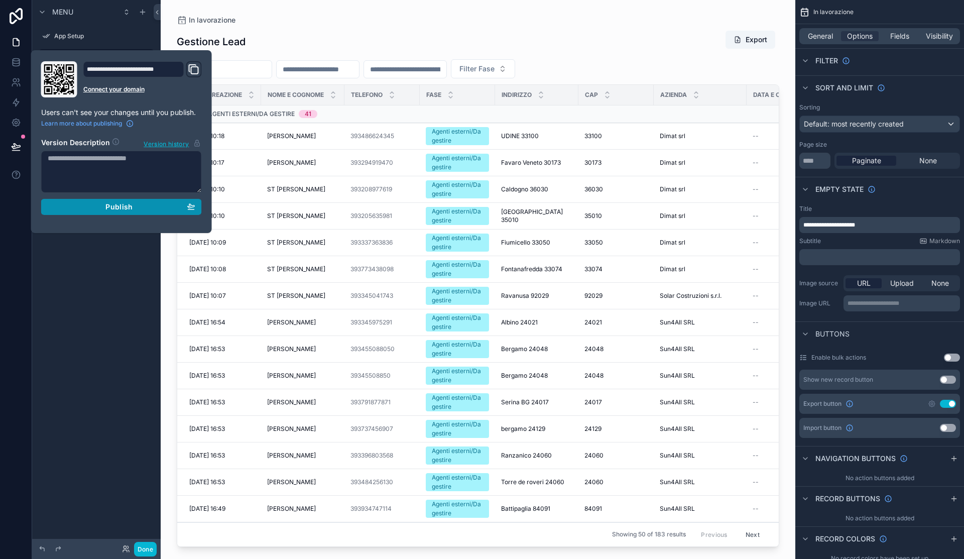
click at [146, 205] on div "Publish" at bounding box center [122, 206] width 148 height 9
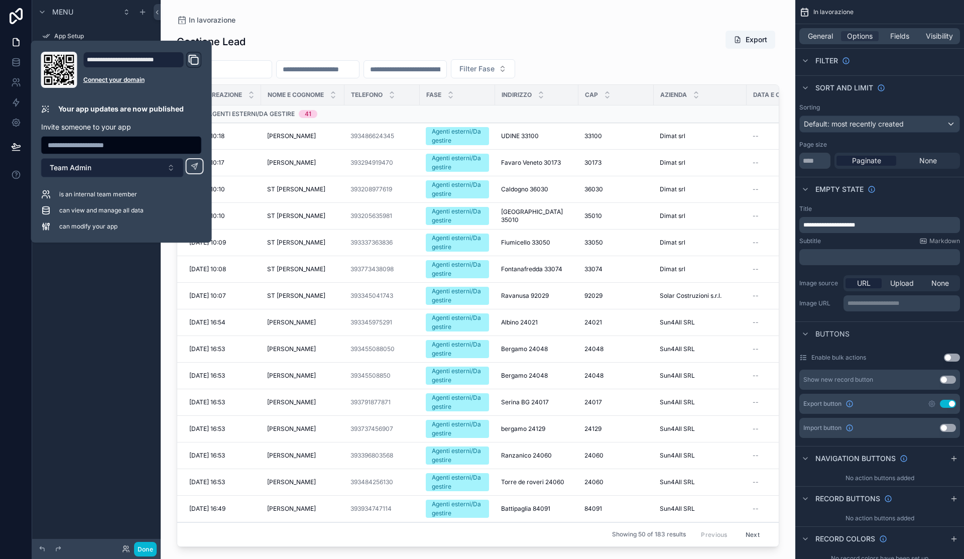
click at [161, 165] on button "Team Admin" at bounding box center [112, 167] width 143 height 19
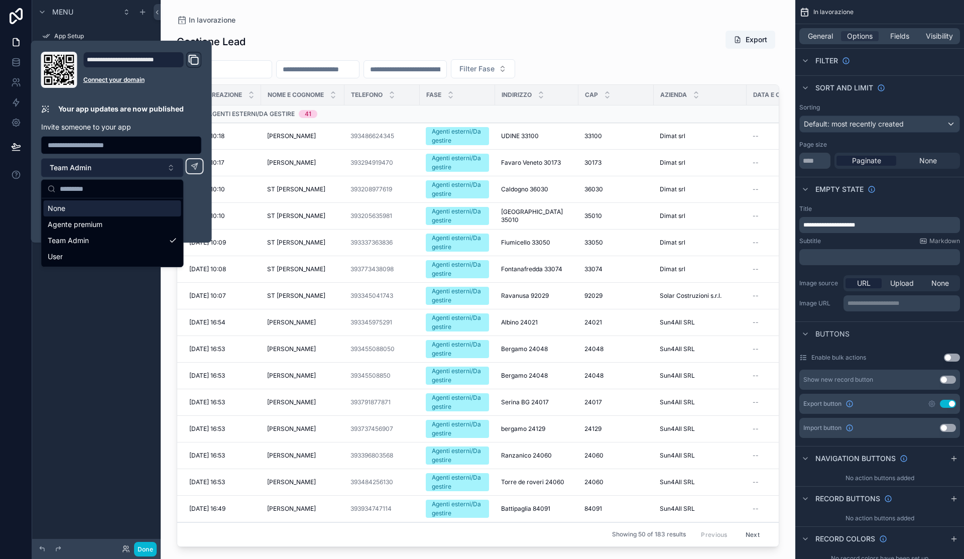
click at [161, 165] on button "Team Admin" at bounding box center [112, 167] width 143 height 19
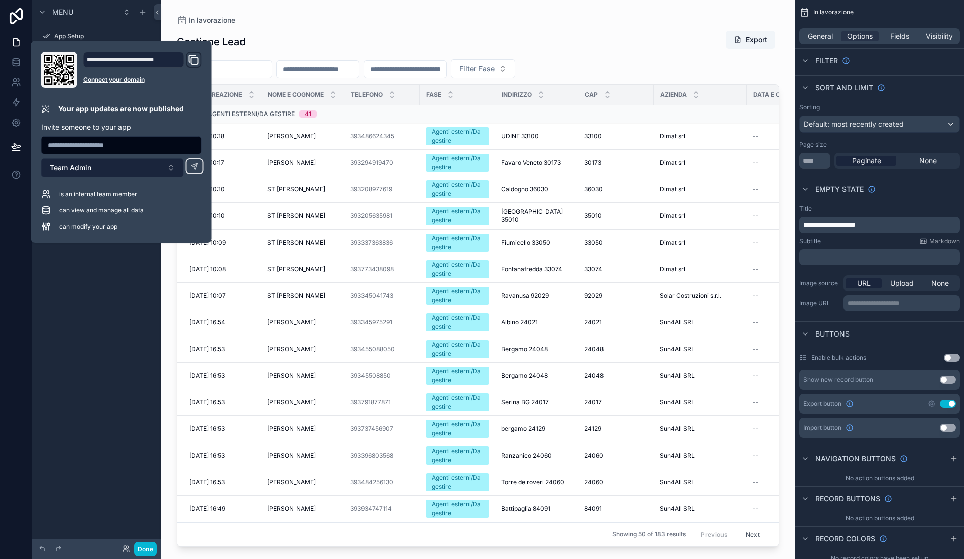
click at [161, 165] on button "Team Admin" at bounding box center [112, 167] width 143 height 19
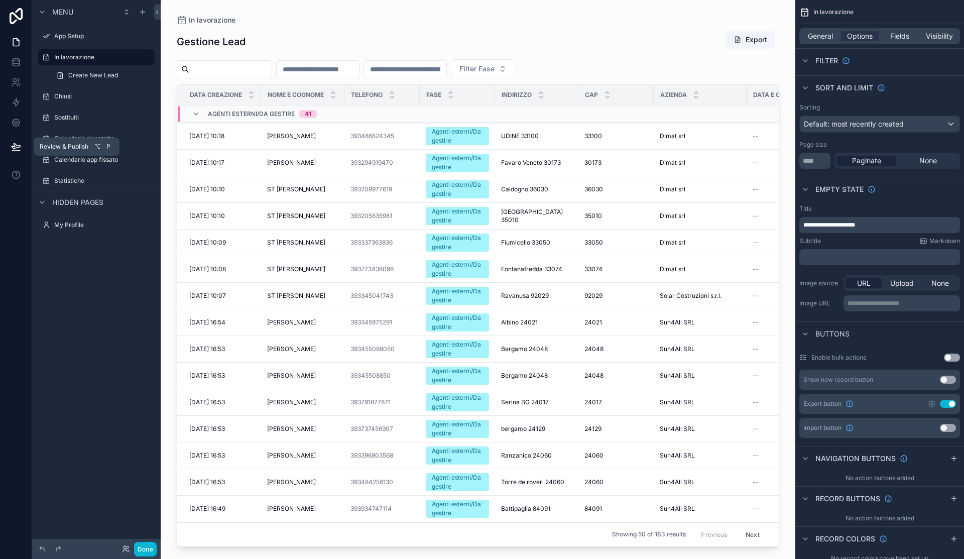
click at [12, 145] on icon at bounding box center [16, 147] width 10 height 10
click at [672, 53] on div "Gestione Lead Export Filter Fase Data creazione Nome e Cognome Telefono Fase In…" at bounding box center [478, 285] width 602 height 523
click at [749, 39] on button "Export" at bounding box center [751, 40] width 50 height 18
